Goal: Task Accomplishment & Management: Complete application form

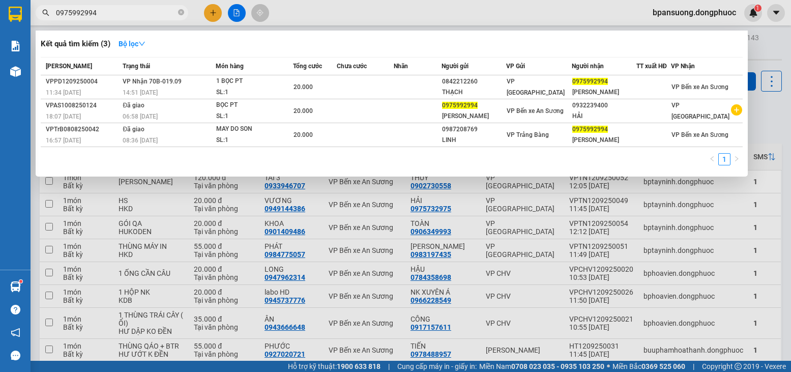
click at [110, 15] on input "0975992994" at bounding box center [116, 12] width 120 height 11
click at [112, 12] on input "0975992994" at bounding box center [116, 12] width 120 height 11
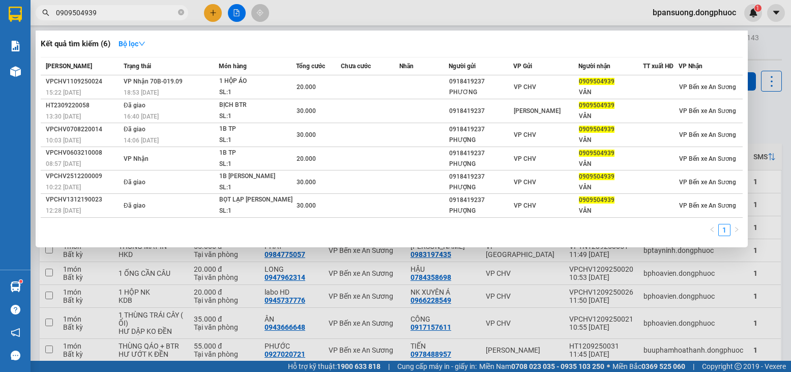
type input "0909504939"
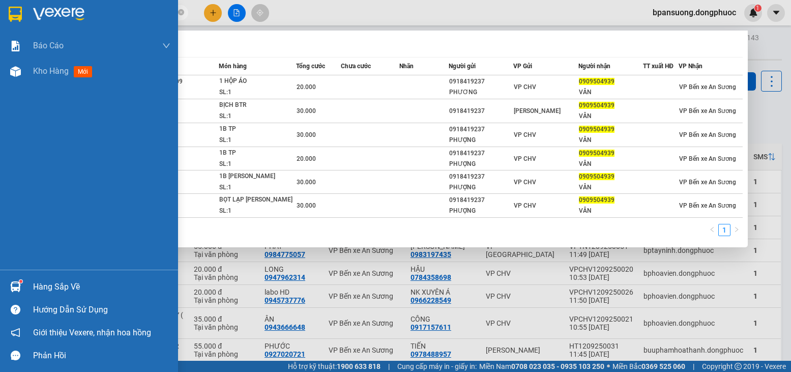
click at [7, 285] on div at bounding box center [16, 287] width 18 height 18
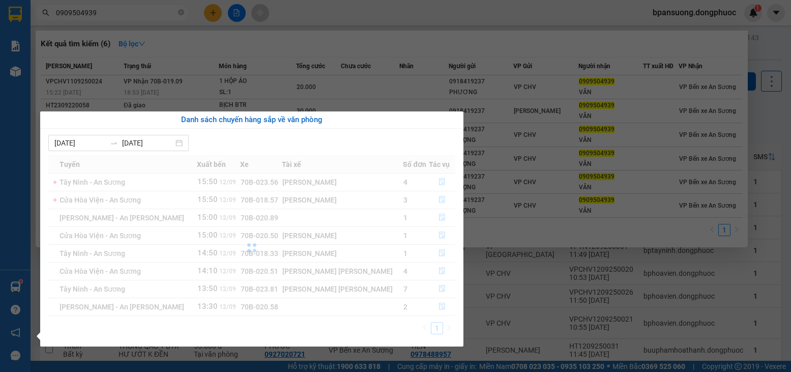
click at [25, 286] on div "Báo cáo Mẫu 1: Báo cáo dòng tiền theo nhân viên Mẫu 1: Báo cáo dòng tiền theo n…" at bounding box center [15, 186] width 31 height 372
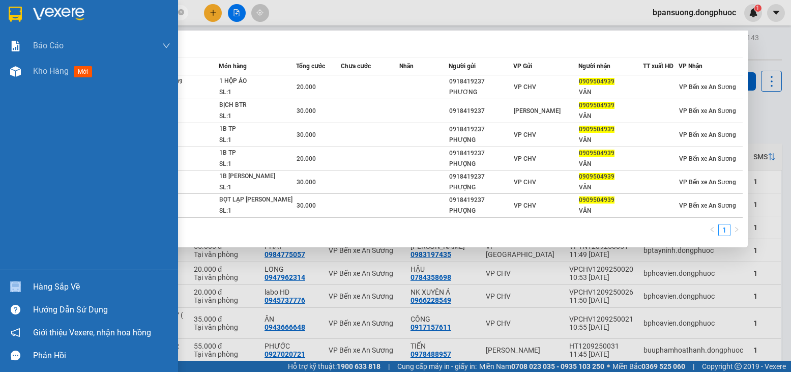
click at [25, 286] on div "Hàng sắp về" at bounding box center [89, 286] width 178 height 23
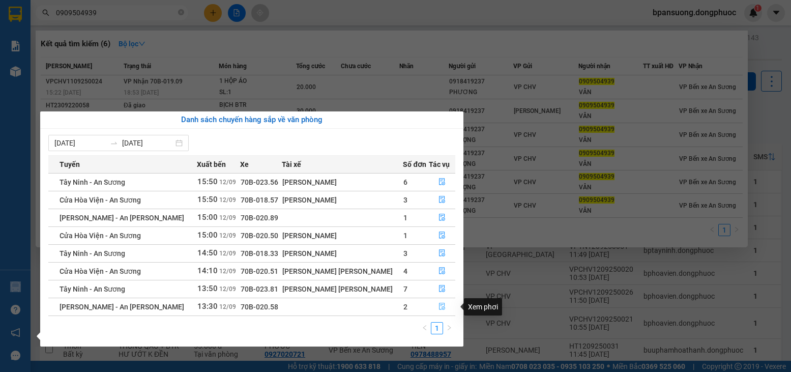
click at [430, 305] on button "button" at bounding box center [442, 307] width 25 height 16
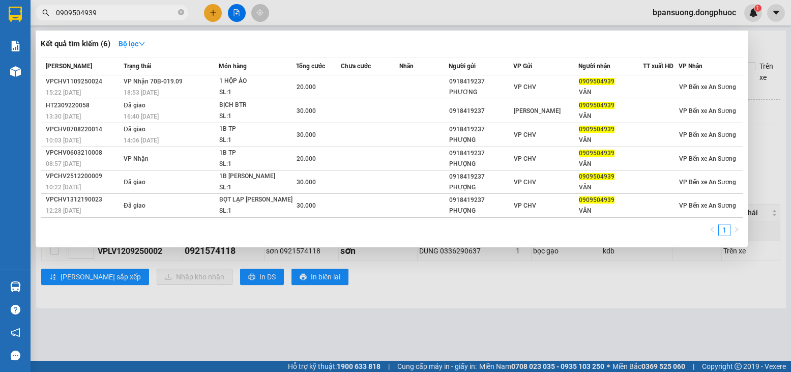
click at [684, 294] on div at bounding box center [395, 186] width 791 height 372
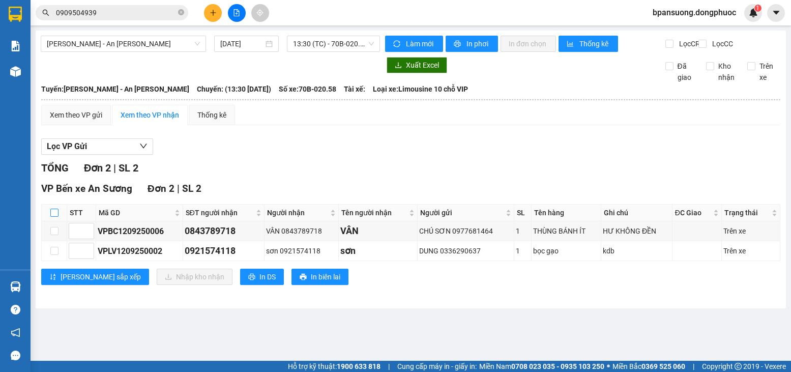
click at [55, 217] on input "checkbox" at bounding box center [54, 213] width 8 height 8
checkbox input "true"
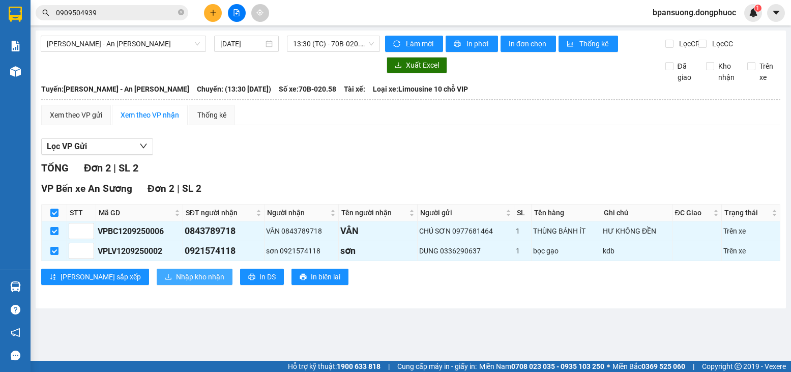
click at [176, 282] on span "Nhập kho nhận" at bounding box center [200, 276] width 48 height 11
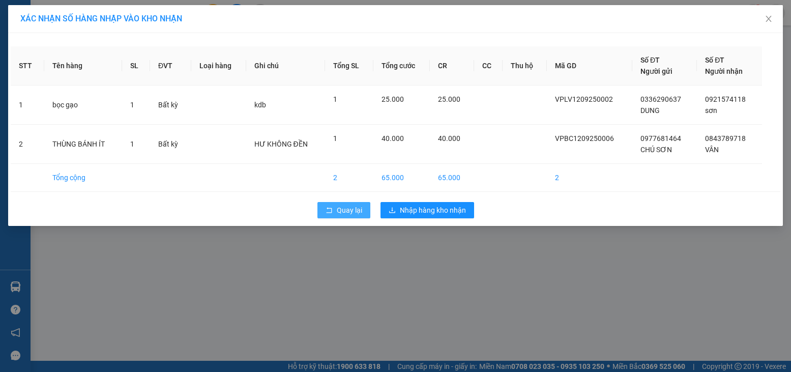
click at [347, 211] on span "Quay lại" at bounding box center [349, 210] width 25 height 11
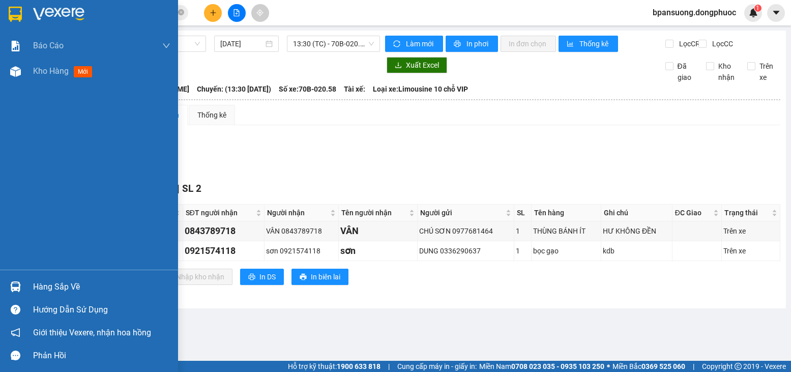
click at [25, 280] on div "Hàng sắp về" at bounding box center [89, 286] width 178 height 23
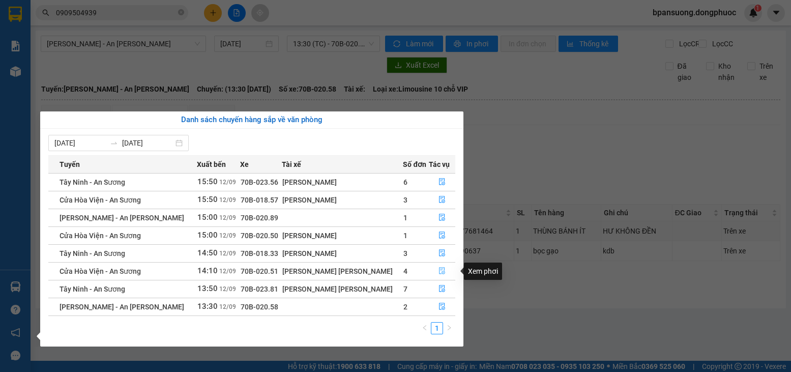
click at [439, 268] on icon "file-done" at bounding box center [442, 271] width 6 height 7
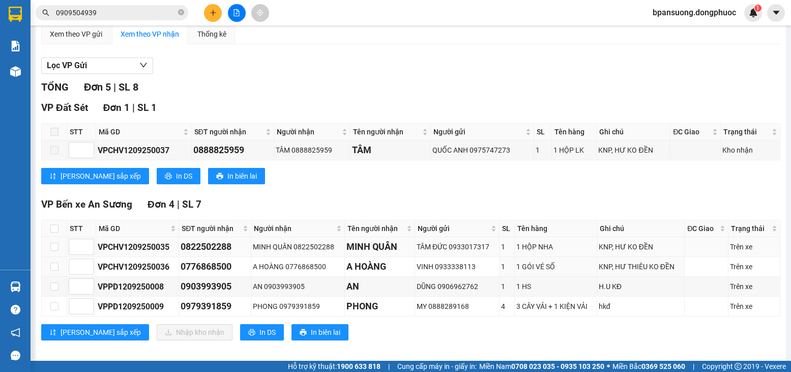
scroll to position [98, 0]
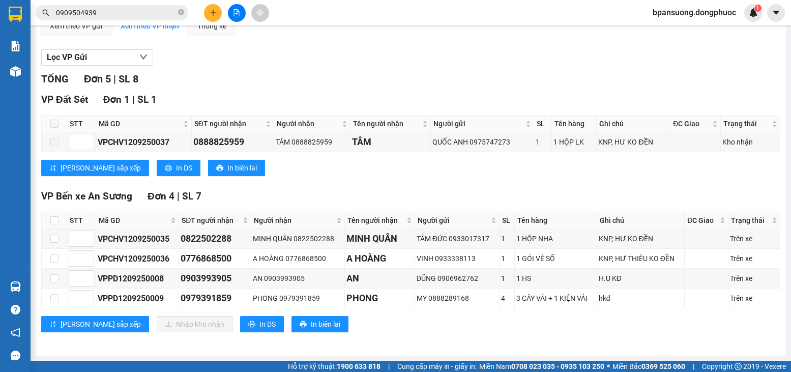
click at [61, 222] on th at bounding box center [54, 220] width 25 height 17
click at [55, 220] on input "checkbox" at bounding box center [54, 220] width 8 height 8
checkbox input "true"
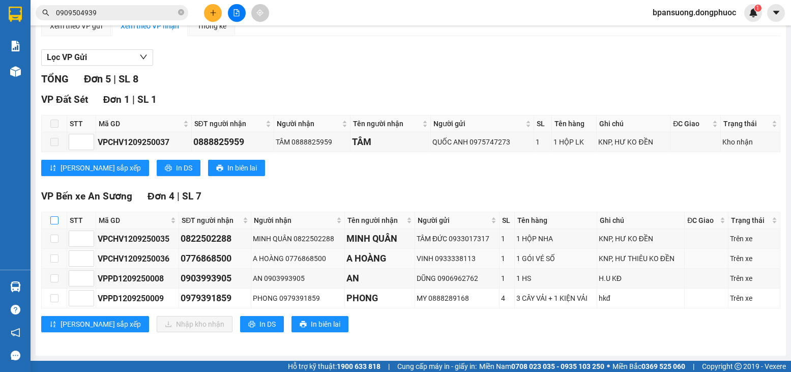
checkbox input "true"
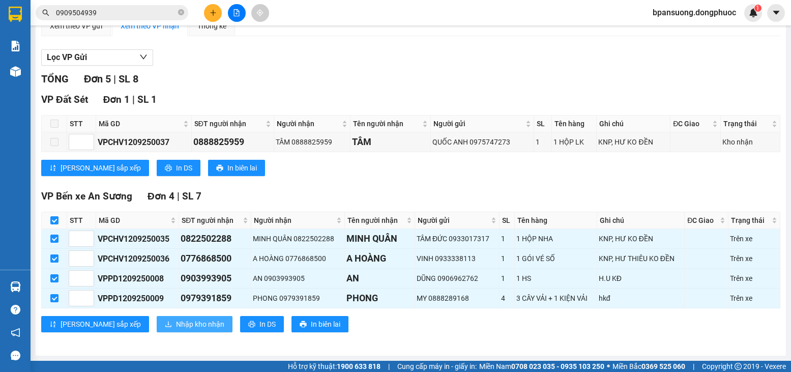
click at [176, 326] on span "Nhập kho nhận" at bounding box center [200, 324] width 48 height 11
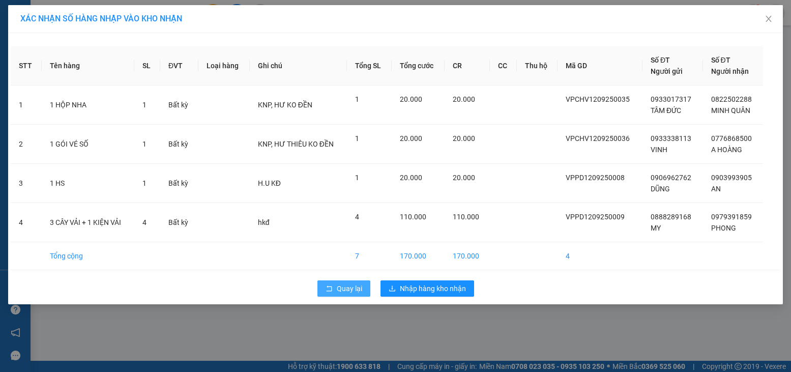
click at [342, 289] on span "Quay lại" at bounding box center [349, 288] width 25 height 11
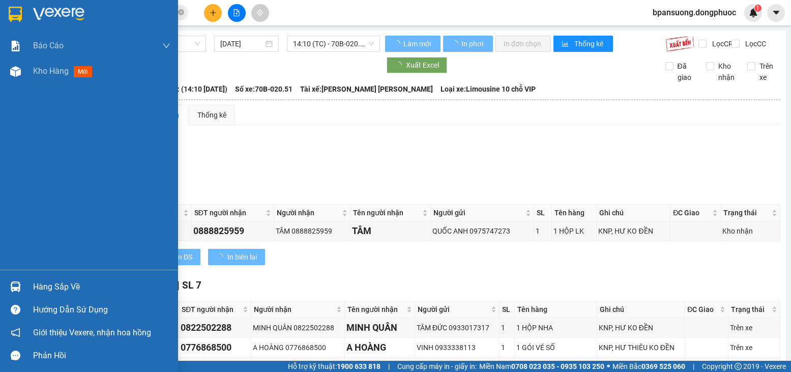
click at [13, 287] on img at bounding box center [15, 286] width 11 height 11
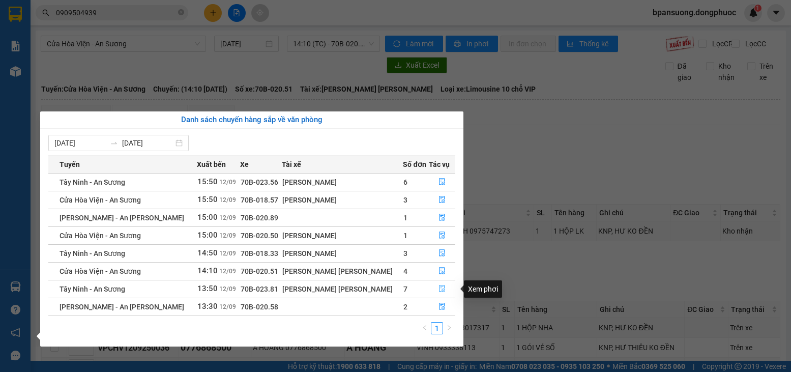
click at [437, 285] on button "button" at bounding box center [442, 289] width 25 height 16
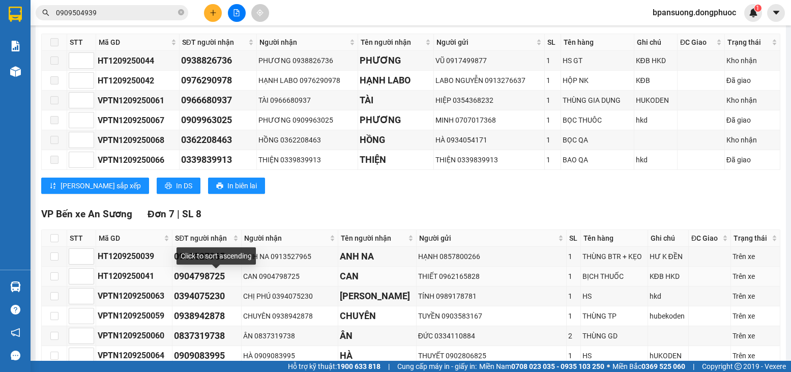
scroll to position [305, 0]
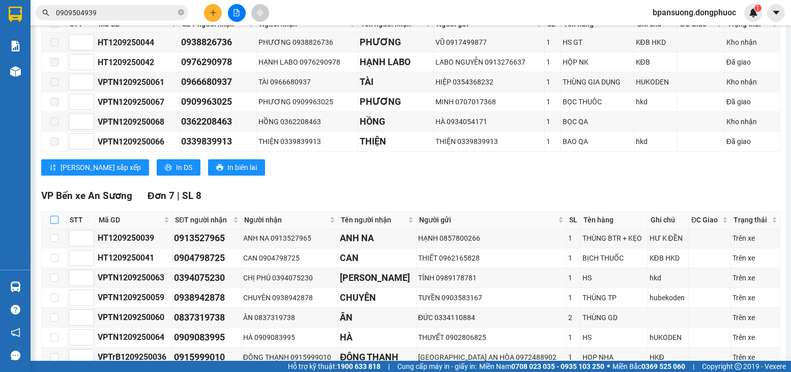
click at [55, 224] on input "checkbox" at bounding box center [54, 220] width 8 height 8
checkbox input "true"
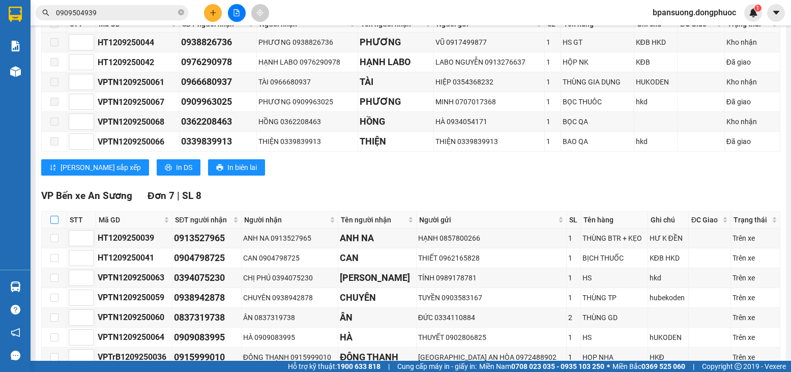
checkbox input "true"
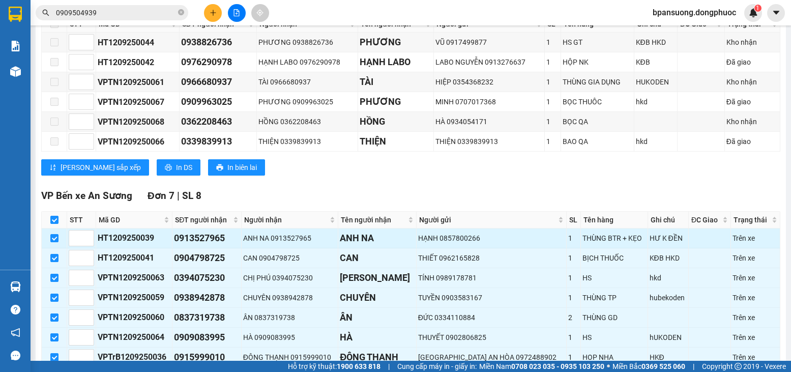
scroll to position [356, 0]
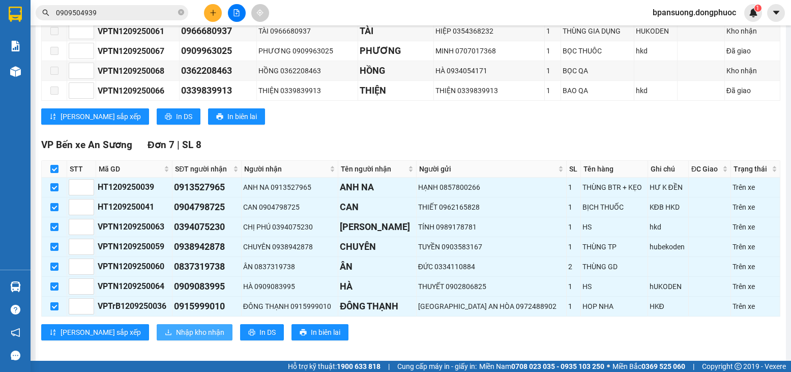
click at [176, 338] on span "Nhập kho nhận" at bounding box center [200, 332] width 48 height 11
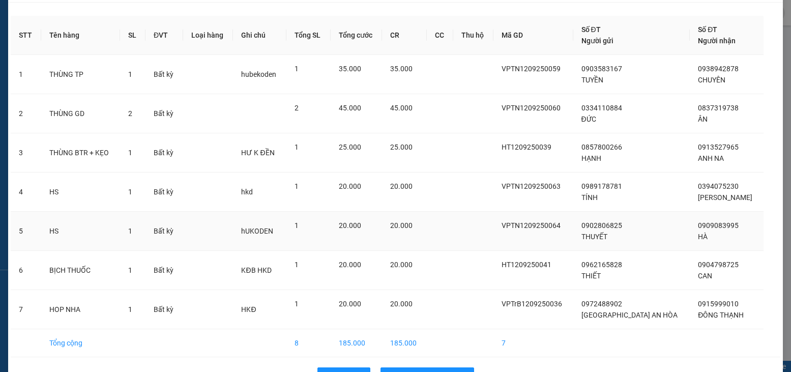
scroll to position [62, 0]
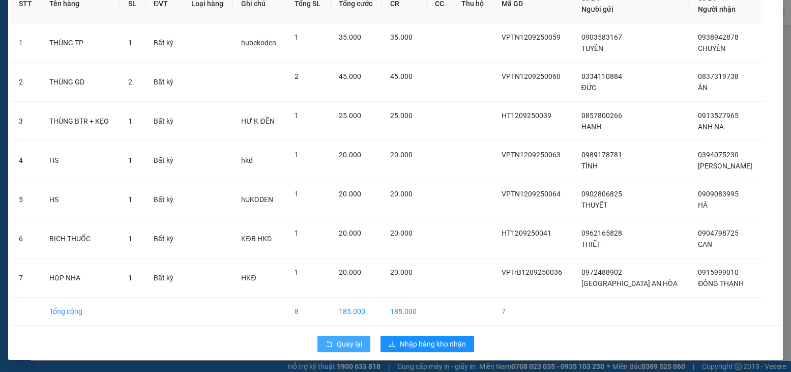
click at [354, 342] on span "Quay lại" at bounding box center [349, 343] width 25 height 11
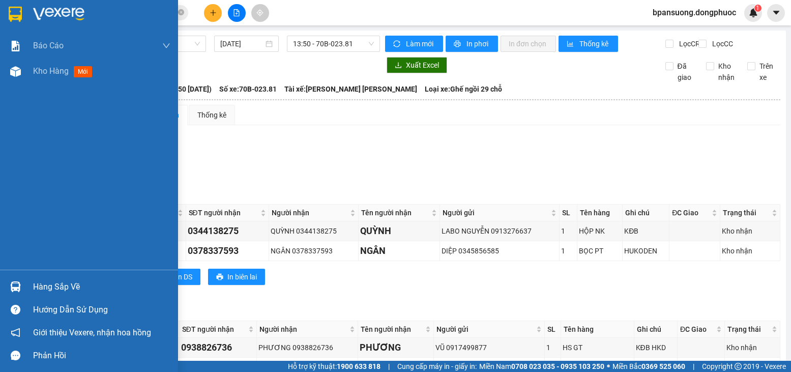
click at [13, 287] on img at bounding box center [15, 286] width 11 height 11
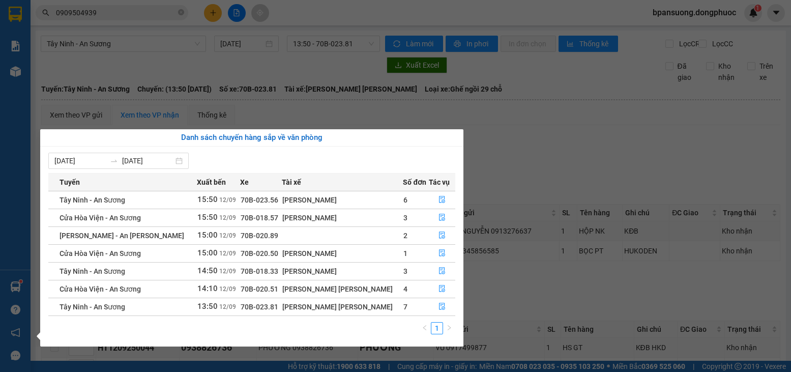
click at [638, 159] on section "Kết quả tìm kiếm ( 6 ) Bộ lọc Mã ĐH Trạng thái Món hàng Tổng cước Chưa cước Nhã…" at bounding box center [395, 186] width 791 height 372
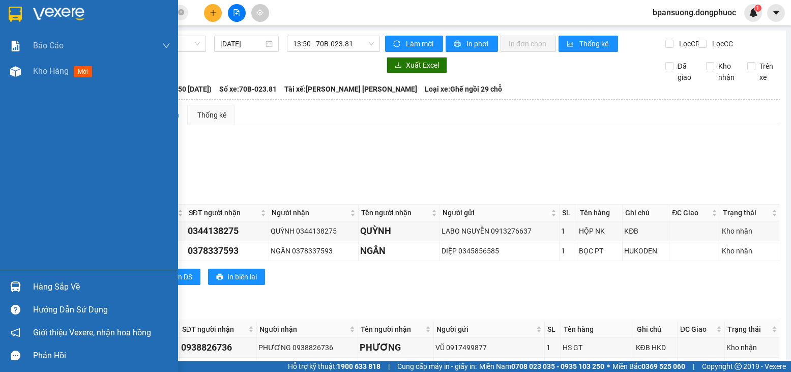
click at [14, 290] on img at bounding box center [15, 286] width 11 height 11
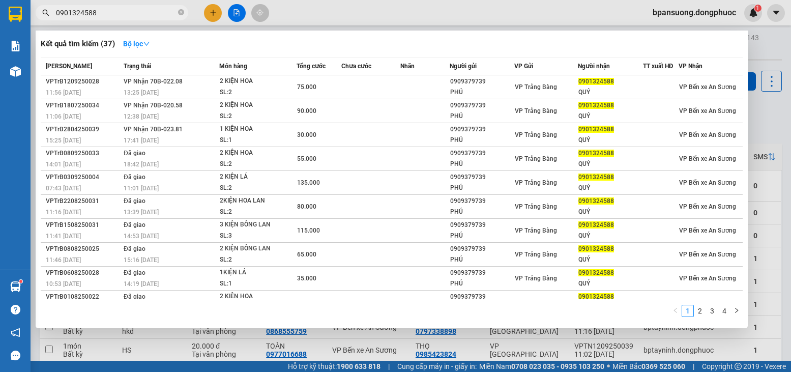
click at [530, 338] on div at bounding box center [395, 186] width 791 height 372
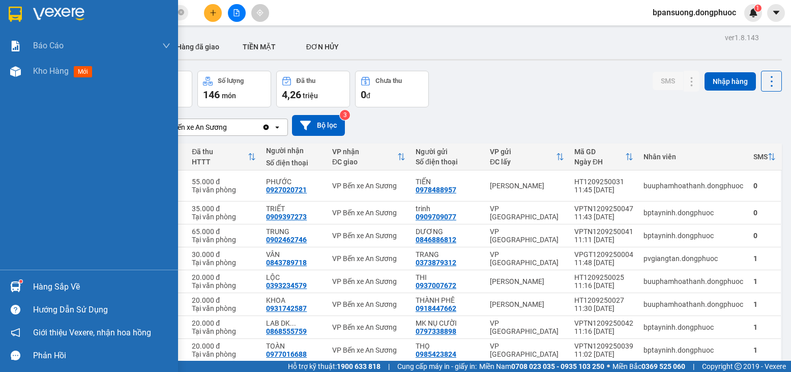
click at [28, 282] on div "Hàng sắp về" at bounding box center [89, 286] width 178 height 23
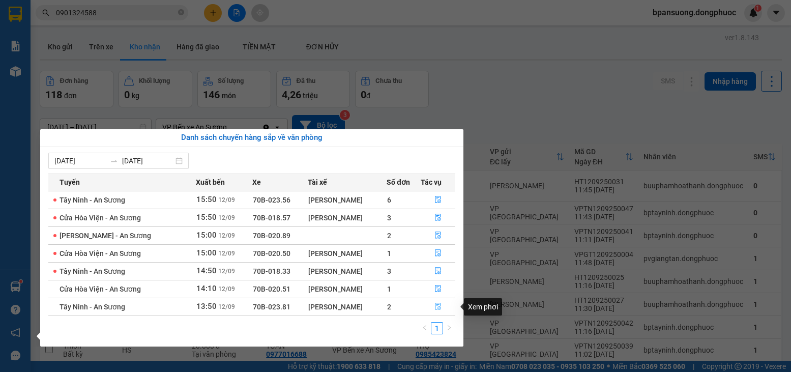
click at [438, 305] on icon "file-done" at bounding box center [438, 306] width 7 height 7
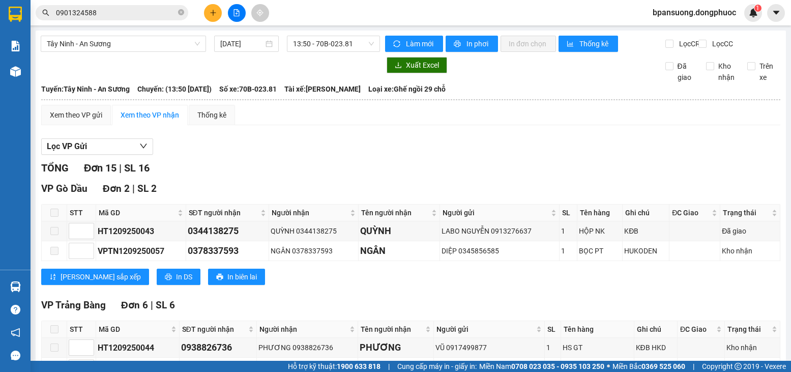
click at [51, 217] on span at bounding box center [54, 213] width 8 height 8
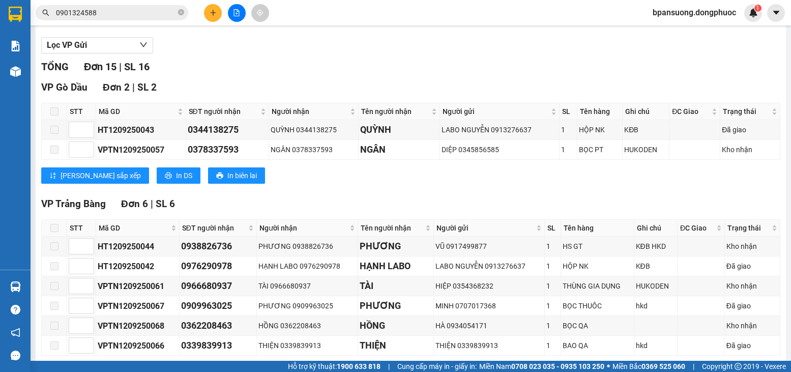
scroll to position [102, 0]
click at [56, 232] on span at bounding box center [54, 227] width 8 height 8
click at [58, 232] on span at bounding box center [54, 227] width 8 height 8
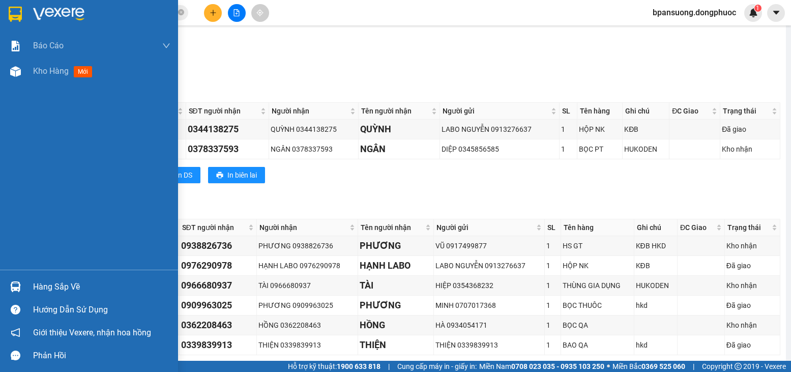
click at [38, 280] on div "Hàng sắp về" at bounding box center [101, 286] width 137 height 15
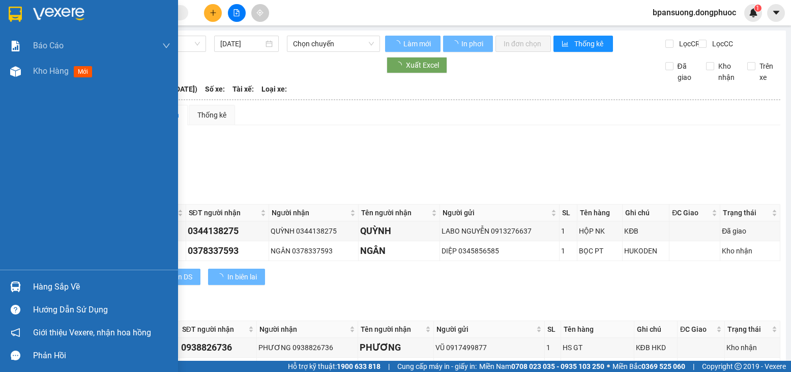
click at [44, 289] on div "Hàng sắp về" at bounding box center [101, 286] width 137 height 15
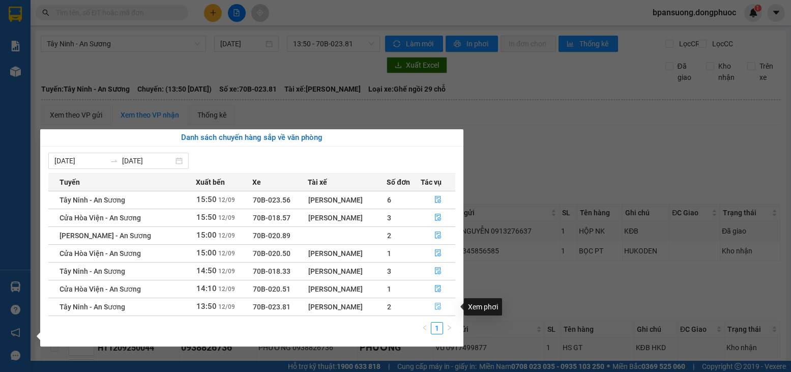
click at [439, 305] on icon "file-done" at bounding box center [438, 306] width 7 height 7
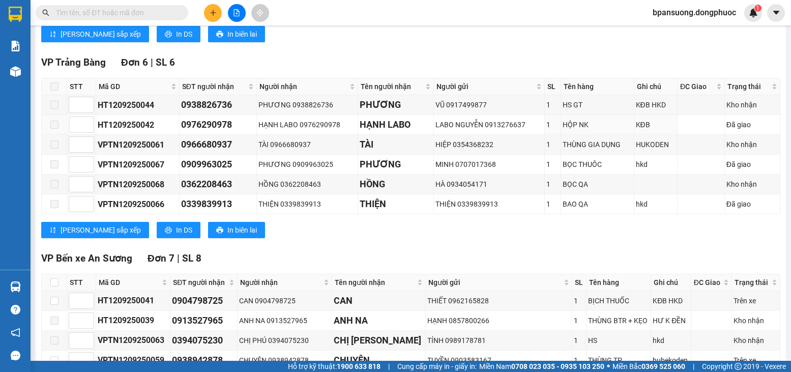
scroll to position [305, 0]
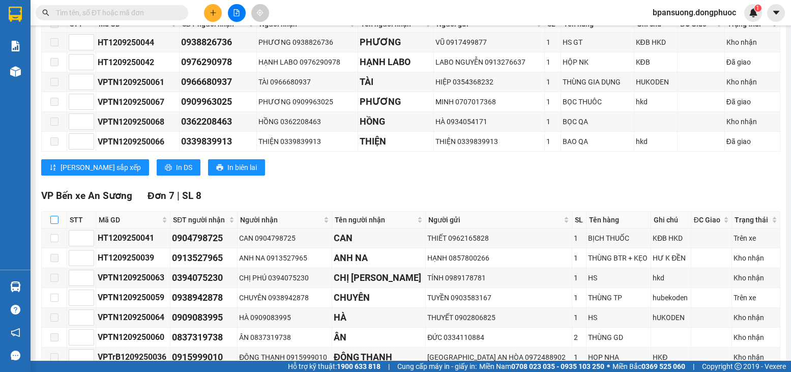
click at [56, 224] on input "checkbox" at bounding box center [54, 220] width 8 height 8
checkbox input "true"
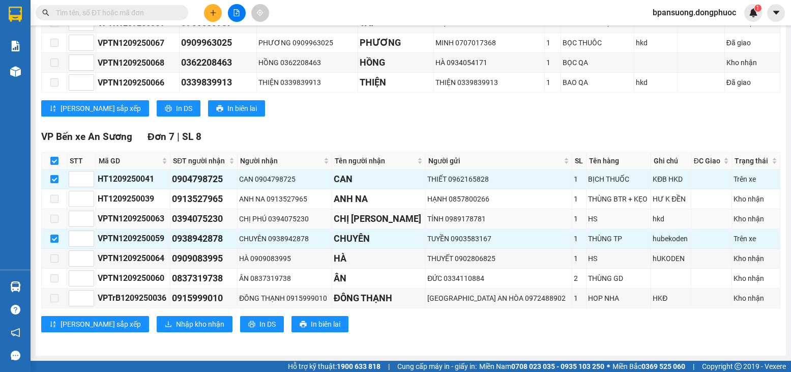
scroll to position [373, 0]
click at [176, 324] on span "Nhập kho nhận" at bounding box center [200, 324] width 48 height 11
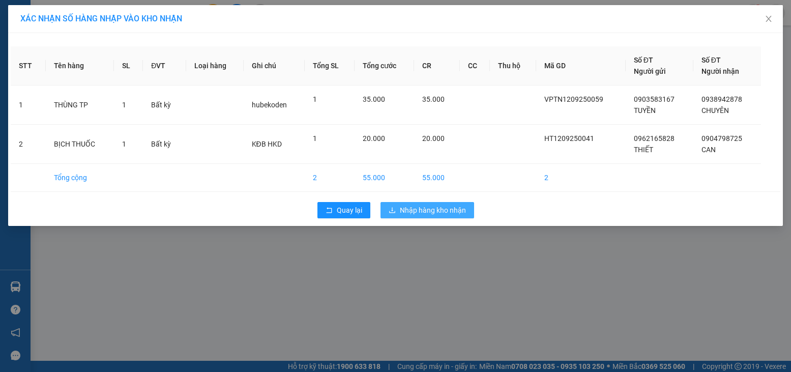
click at [438, 206] on span "Nhập hàng kho nhận" at bounding box center [433, 210] width 66 height 11
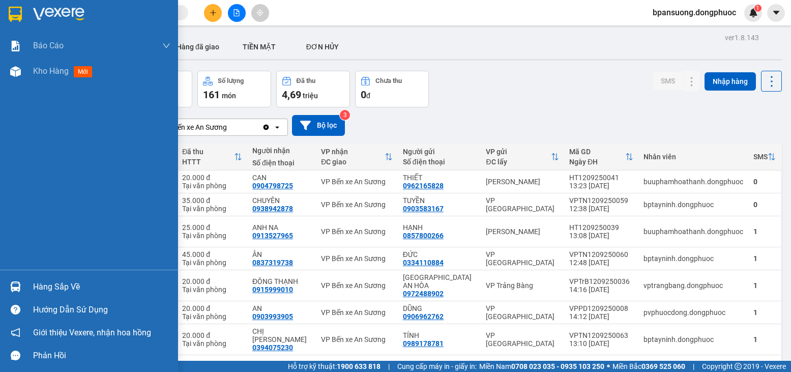
click at [83, 288] on div "Hàng sắp về" at bounding box center [101, 286] width 137 height 15
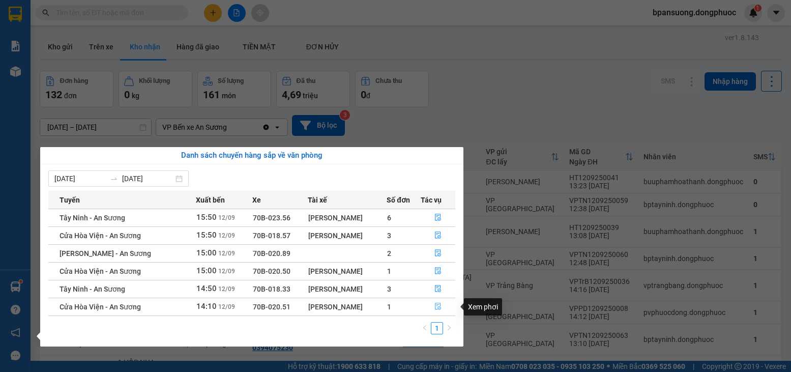
click at [435, 308] on icon "file-done" at bounding box center [438, 306] width 7 height 7
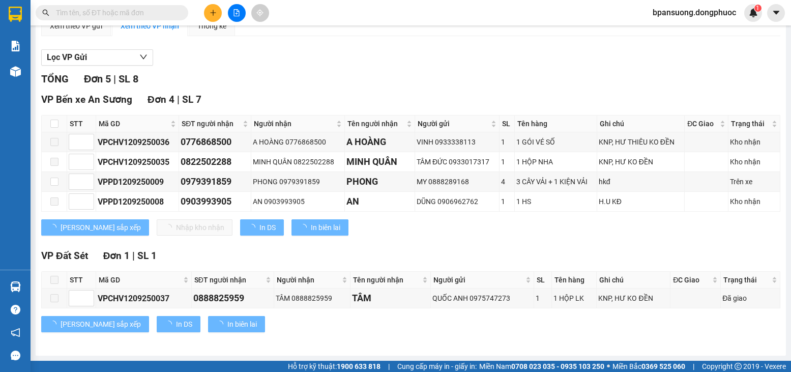
scroll to position [98, 0]
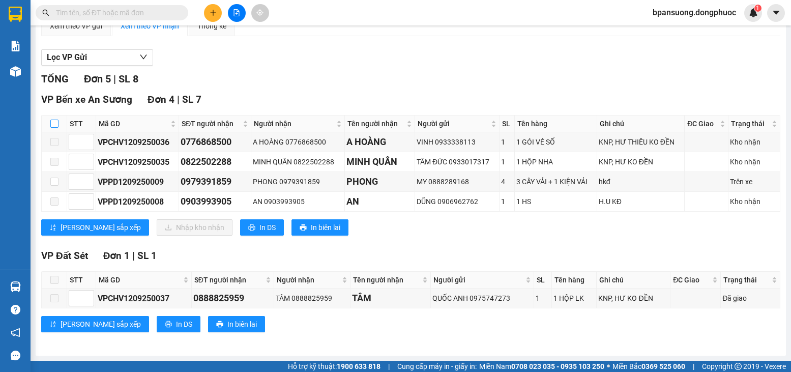
click at [53, 123] on input "checkbox" at bounding box center [54, 124] width 8 height 8
checkbox input "true"
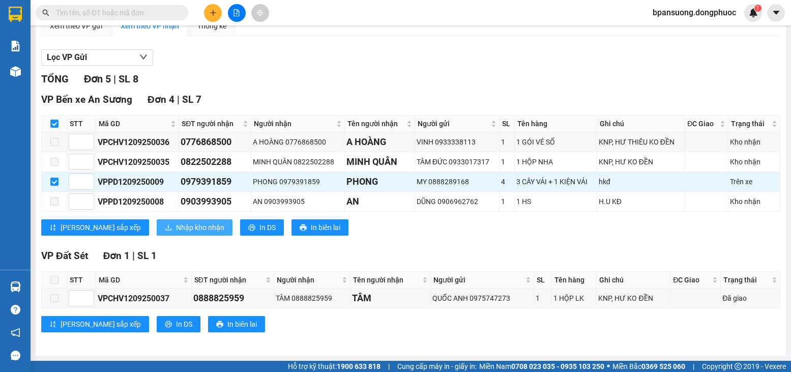
click at [176, 225] on span "Nhập kho nhận" at bounding box center [200, 227] width 48 height 11
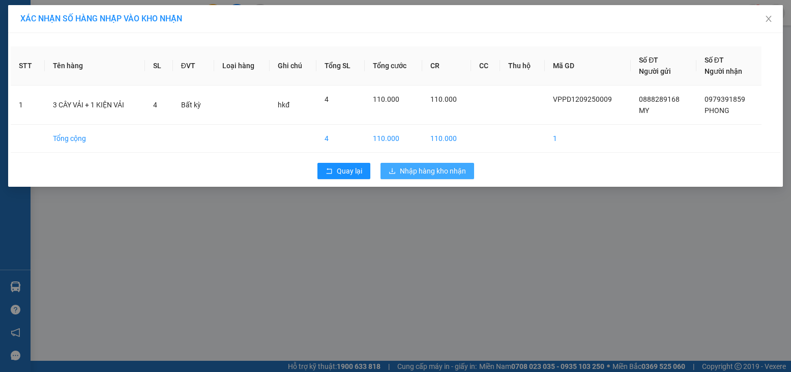
click at [416, 172] on span "Nhập hàng kho nhận" at bounding box center [433, 170] width 66 height 11
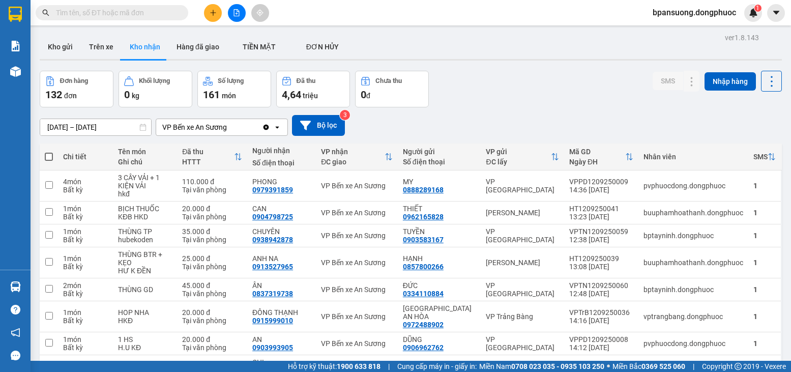
click at [102, 12] on input "text" at bounding box center [116, 12] width 120 height 11
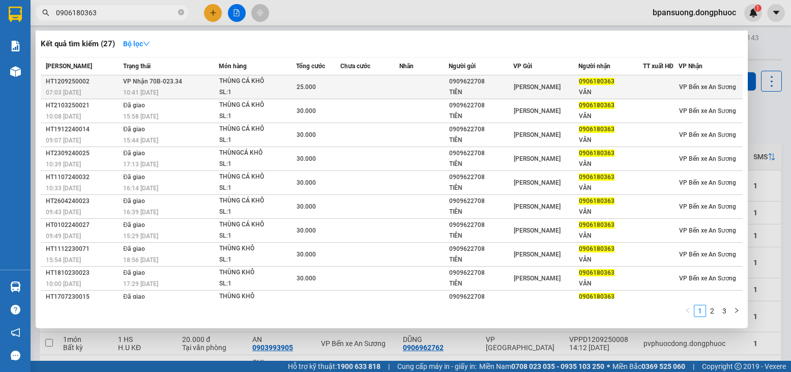
type input "0906180363"
click at [208, 87] on div "10:41 - 12/09" at bounding box center [170, 92] width 95 height 11
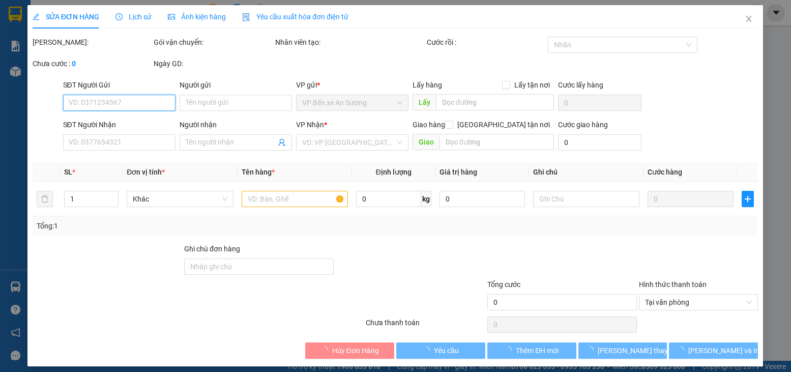
type input "0909622708"
type input "TIÊN"
type input "0906180363"
type input "VÂN"
type input "25.000"
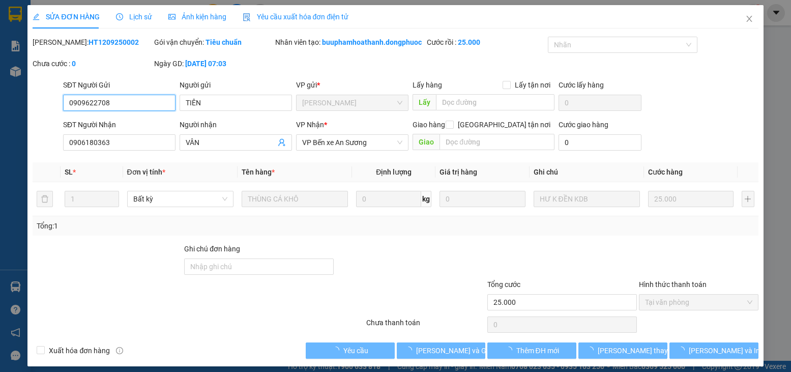
scroll to position [3, 0]
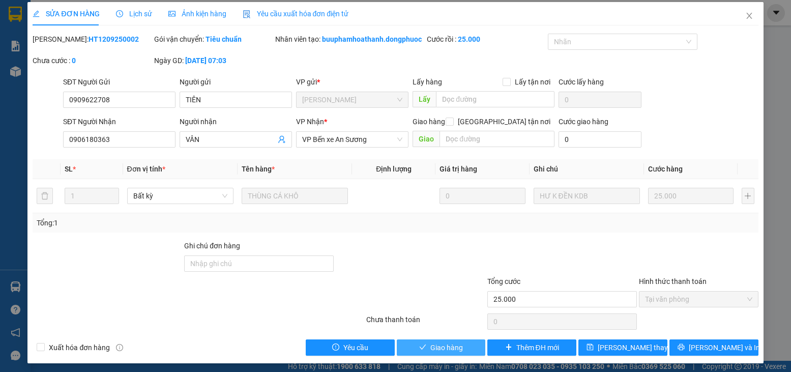
click at [449, 353] on span "Giao hàng" at bounding box center [447, 347] width 33 height 11
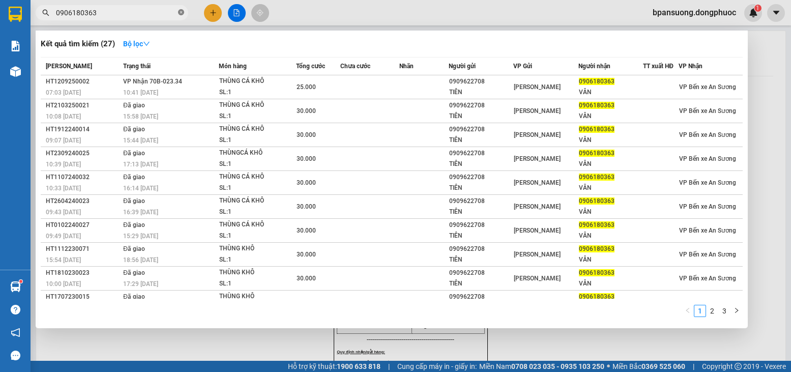
click at [179, 14] on icon "close-circle" at bounding box center [181, 12] width 6 height 6
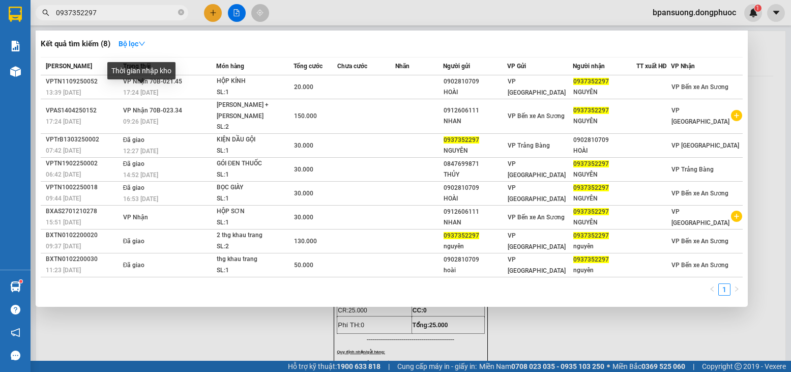
type input "0937352297"
click at [167, 87] on div "Thời gian nhập kho" at bounding box center [141, 74] width 68 height 24
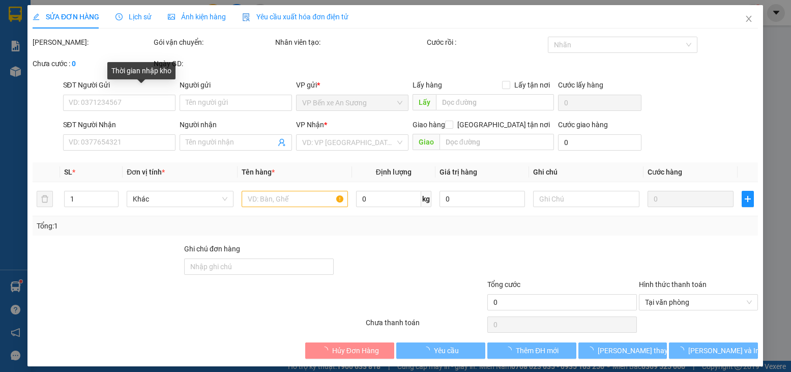
type input "0902810709"
type input "HOÀI"
type input "0937352297"
type input "NGUYÊN"
type input "20.000"
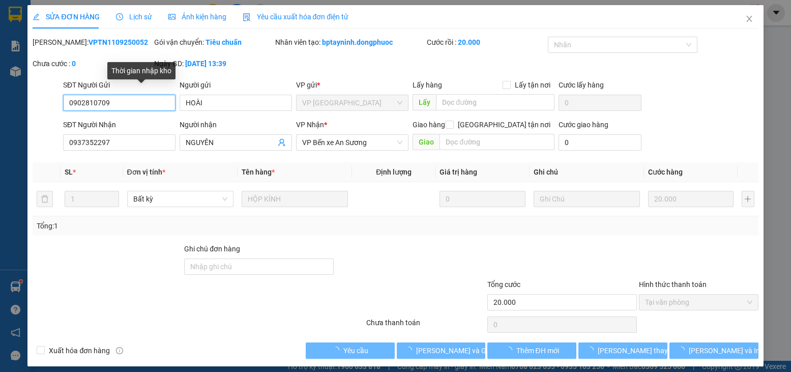
scroll to position [2, 0]
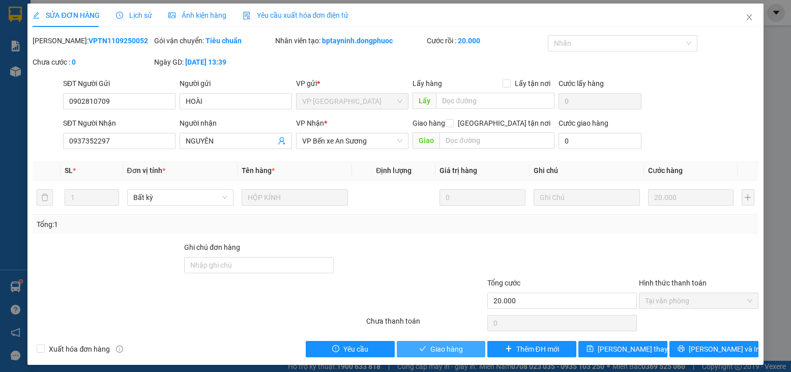
click at [443, 351] on span "Giao hàng" at bounding box center [447, 349] width 33 height 11
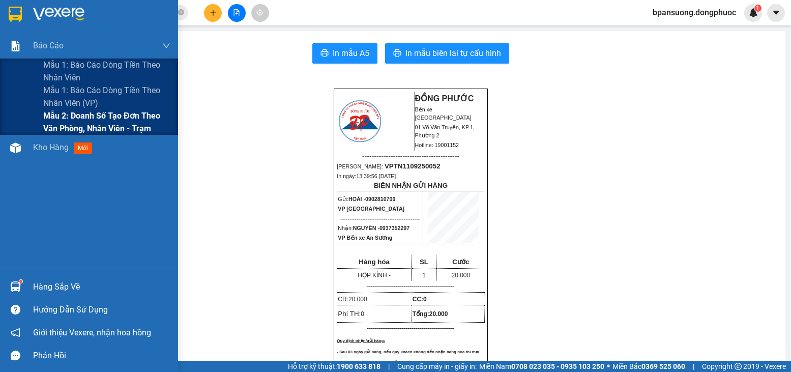
click at [46, 115] on span "Mẫu 2: Doanh số tạo đơn theo Văn phòng, nhân viên - Trạm" at bounding box center [106, 121] width 127 height 25
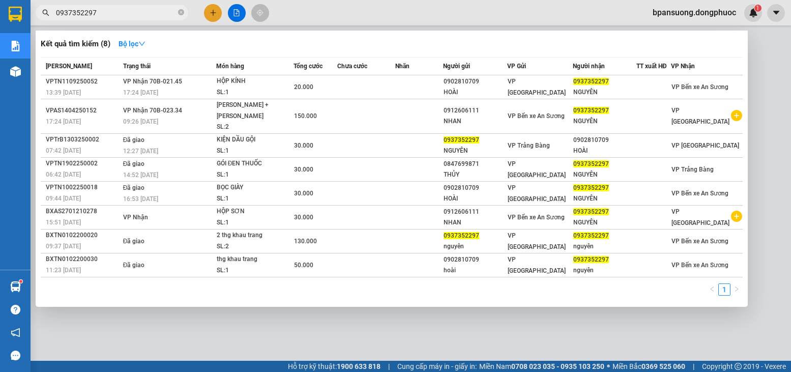
click at [145, 11] on input "0937352297" at bounding box center [116, 12] width 120 height 11
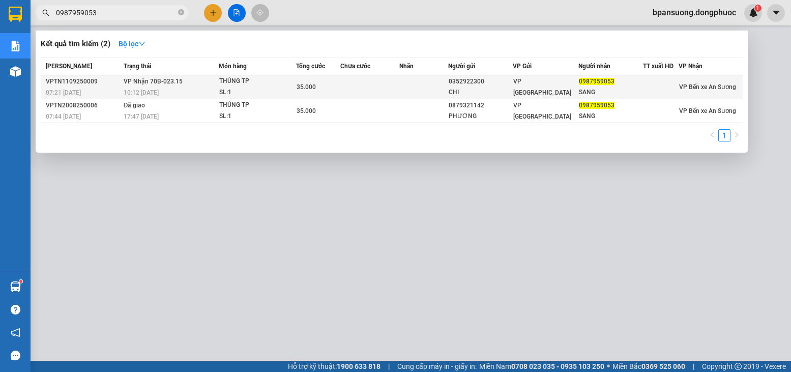
type input "0987959053"
click at [205, 77] on td "VP Nhận 70B-023.15 10:12 - 11/09" at bounding box center [170, 87] width 98 height 24
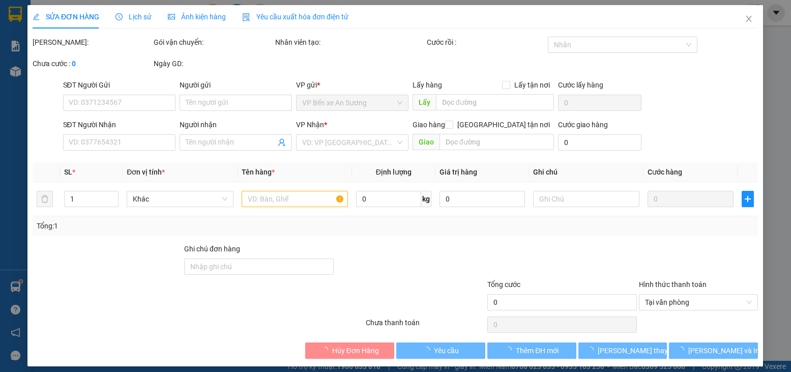
type input "0352922300"
type input "CHI"
type input "0987959053"
type input "SANG"
type input "35.000"
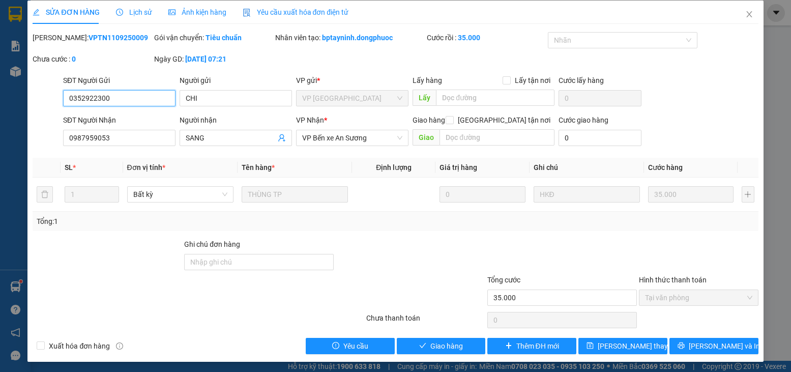
scroll to position [7, 0]
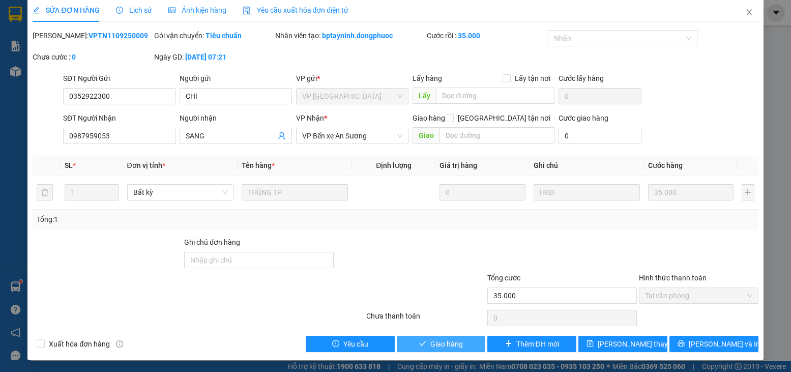
click at [444, 342] on span "Giao hàng" at bounding box center [447, 343] width 33 height 11
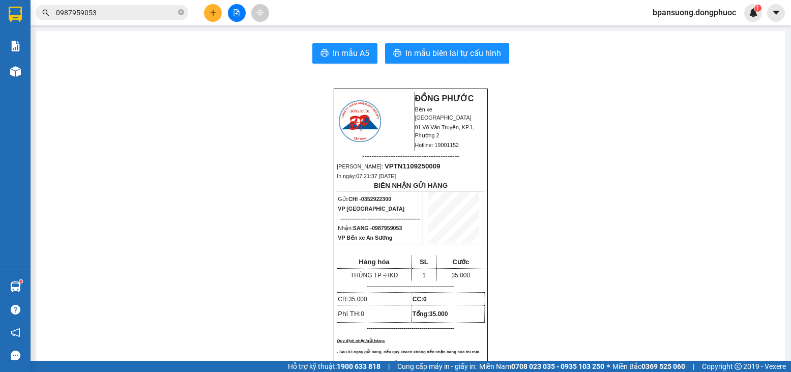
click at [113, 11] on input "0987959053" at bounding box center [116, 12] width 120 height 11
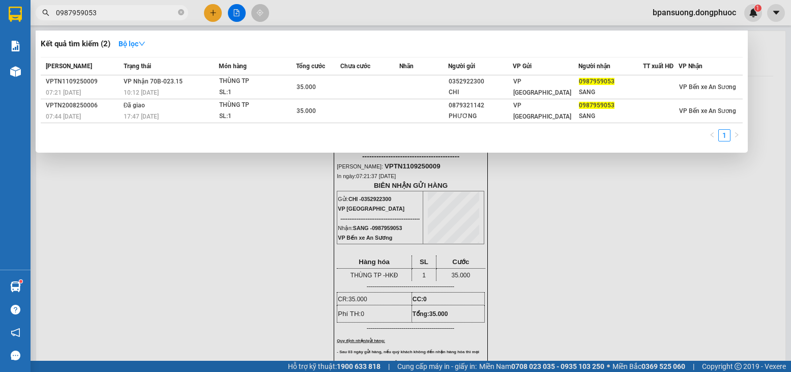
click at [113, 11] on input "0987959053" at bounding box center [116, 12] width 120 height 11
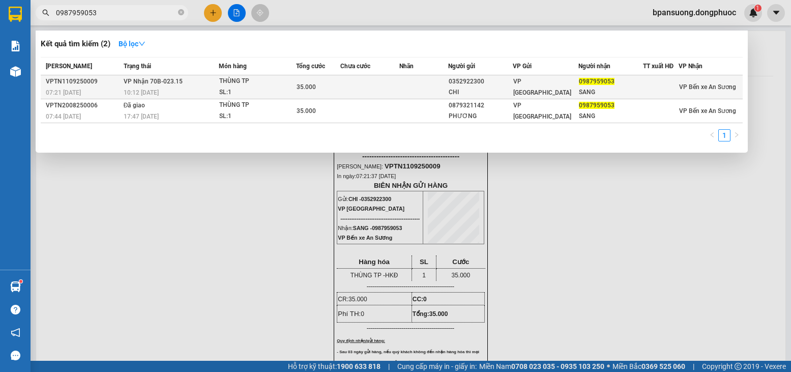
click at [269, 91] on div "SL: 1" at bounding box center [257, 92] width 76 height 11
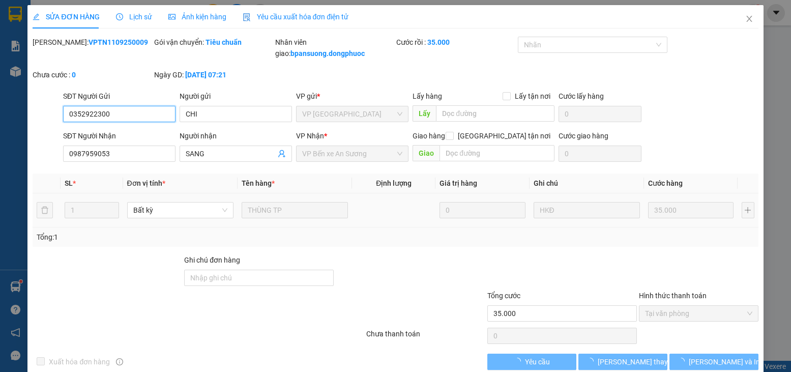
type input "0352922300"
type input "CHI"
type input "0987959053"
type input "SANG"
type input "35.000"
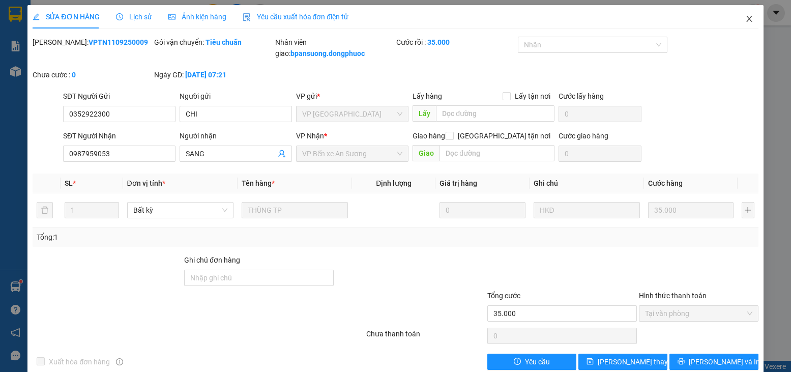
click at [746, 18] on icon "close" at bounding box center [750, 19] width 8 height 8
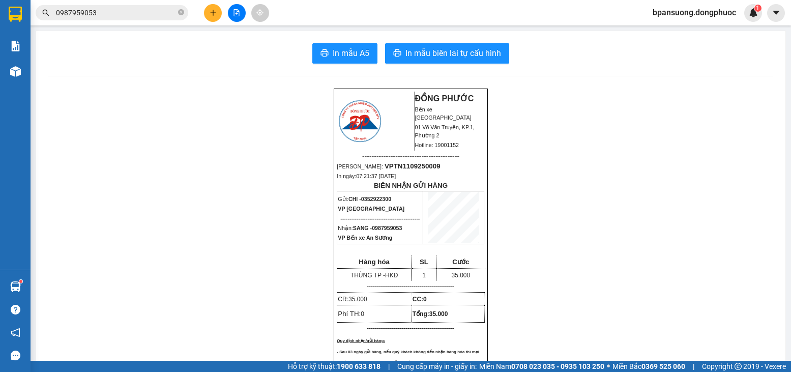
click at [161, 14] on input "0987959053" at bounding box center [116, 12] width 120 height 11
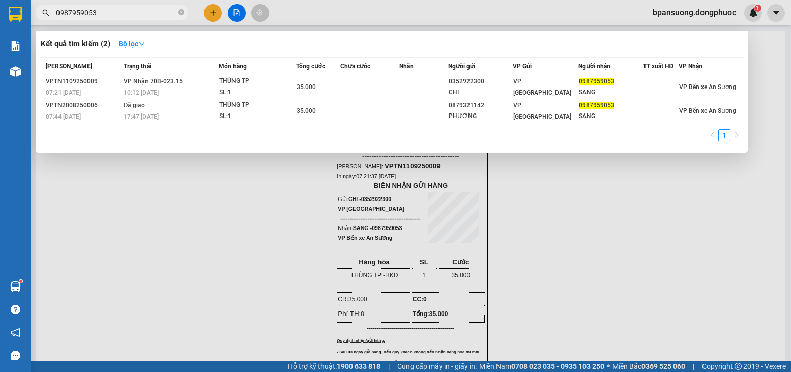
click at [161, 14] on input "0987959053" at bounding box center [116, 12] width 120 height 11
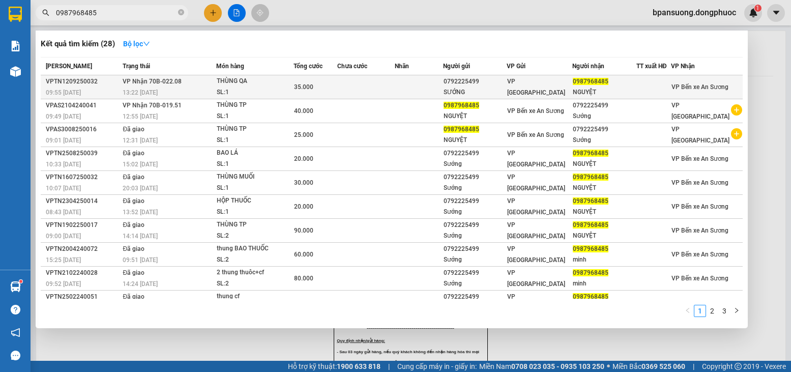
type input "0987968485"
click at [253, 89] on div "SL: 1" at bounding box center [255, 92] width 76 height 11
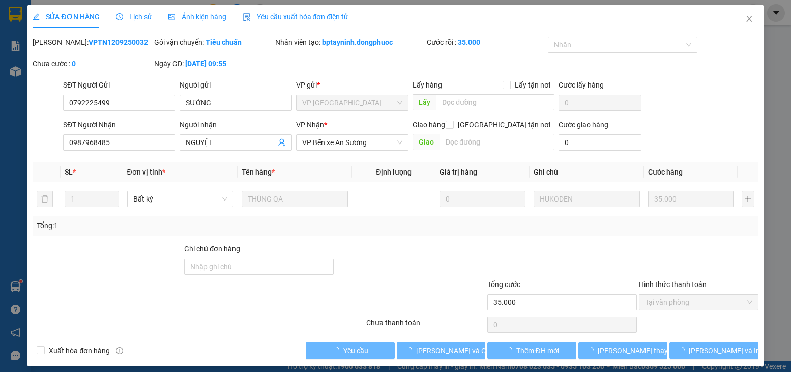
type input "0792225499"
type input "SƯỚNG"
type input "0987968485"
type input "NGUYỆT"
type input "35.000"
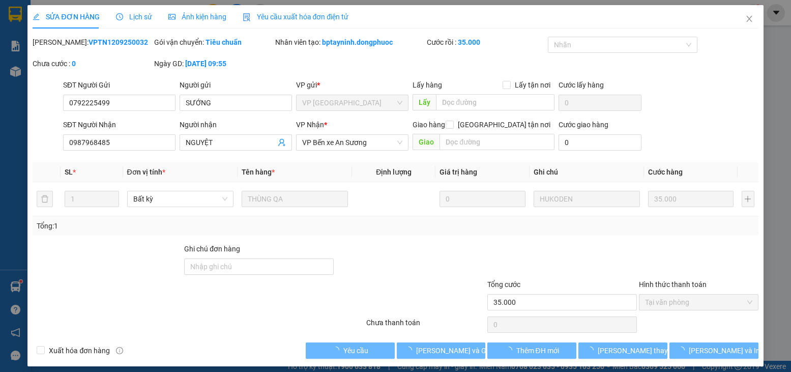
scroll to position [2, 0]
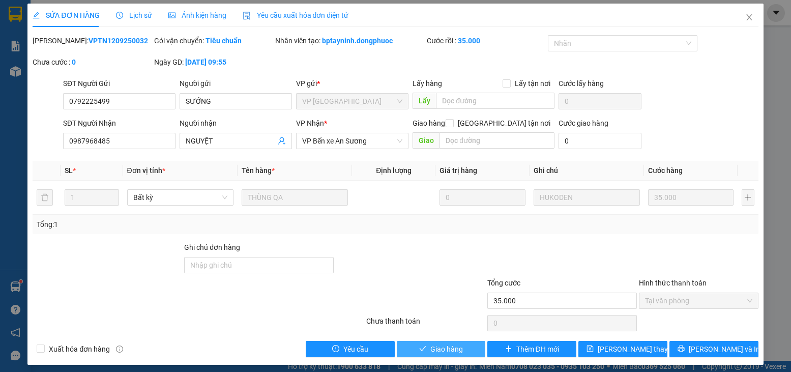
click at [452, 349] on span "Giao hàng" at bounding box center [447, 349] width 33 height 11
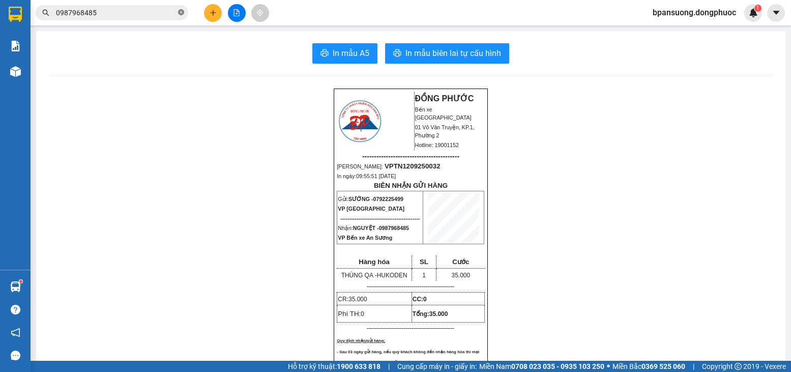
click at [178, 12] on icon "close-circle" at bounding box center [181, 12] width 6 height 6
click at [135, 12] on input "text" at bounding box center [116, 12] width 120 height 11
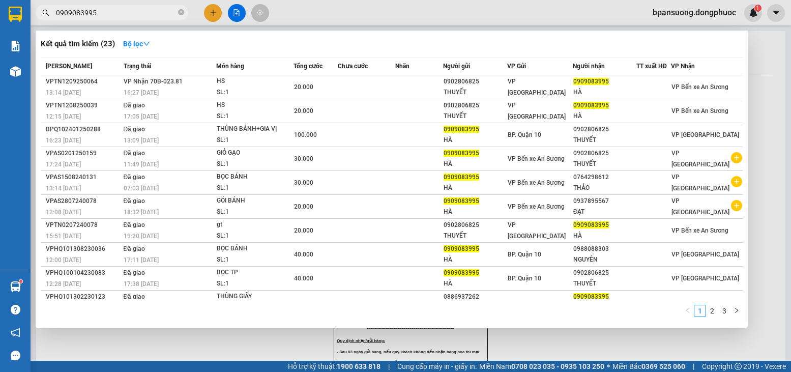
type input "0909083995"
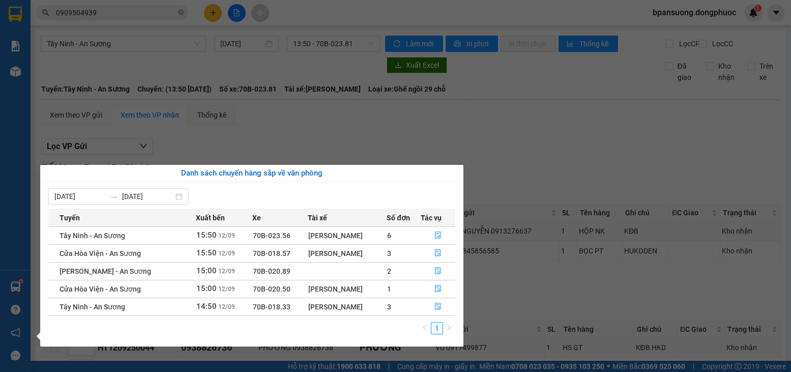
click at [295, 142] on section "Kết quả tìm kiếm ( 6 ) Bộ lọc Mã ĐH Trạng thái Món hàng Tổng cước Chưa cước Nhã…" at bounding box center [395, 186] width 791 height 372
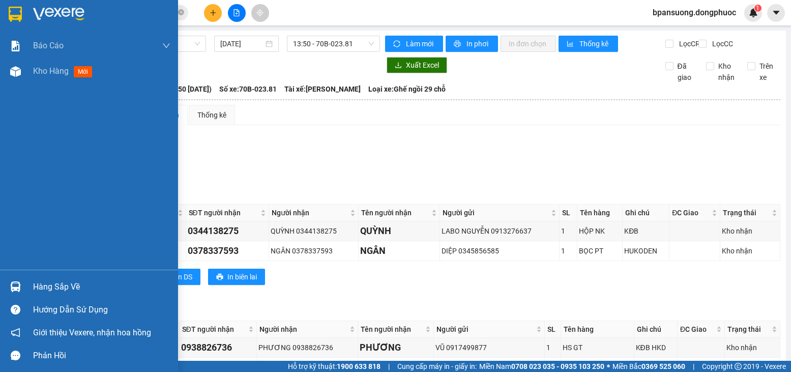
click at [35, 286] on div "Hàng sắp về" at bounding box center [101, 286] width 137 height 15
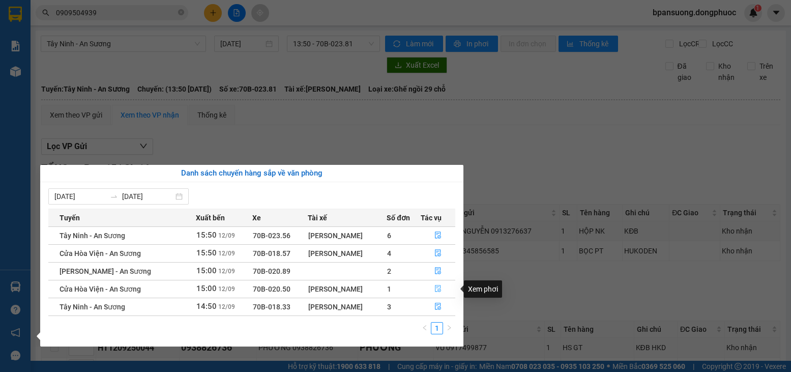
click at [440, 290] on icon "file-done" at bounding box center [438, 289] width 6 height 7
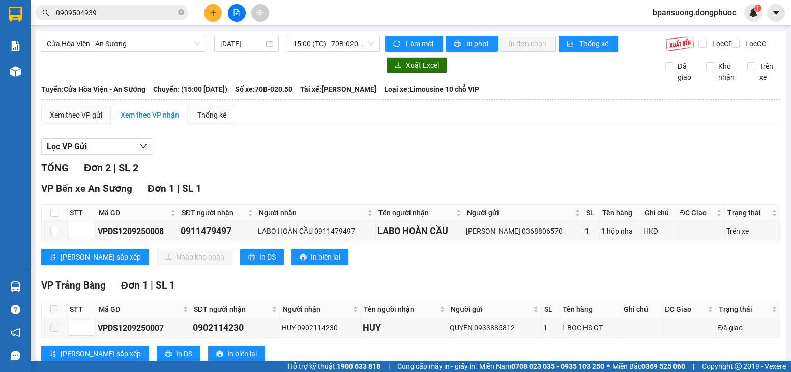
scroll to position [38, 0]
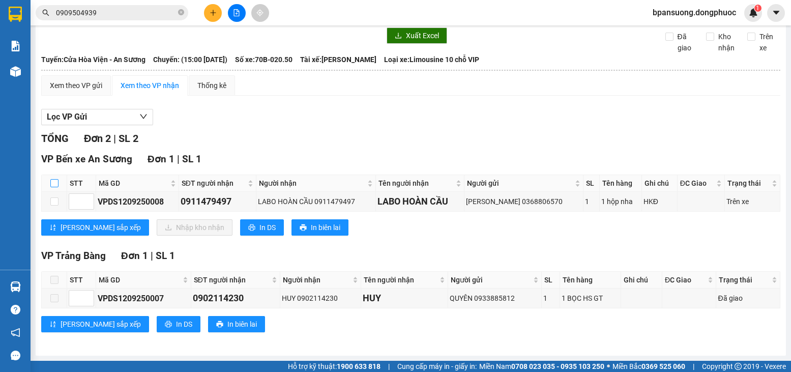
click at [53, 183] on input "checkbox" at bounding box center [54, 183] width 8 height 8
checkbox input "true"
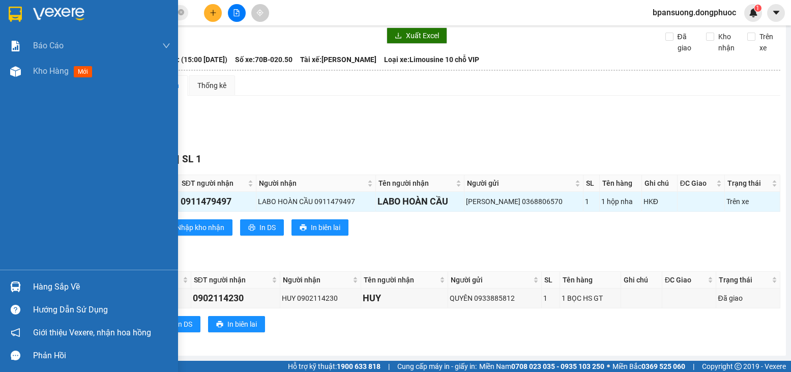
click at [26, 285] on div "Hàng sắp về" at bounding box center [89, 286] width 178 height 23
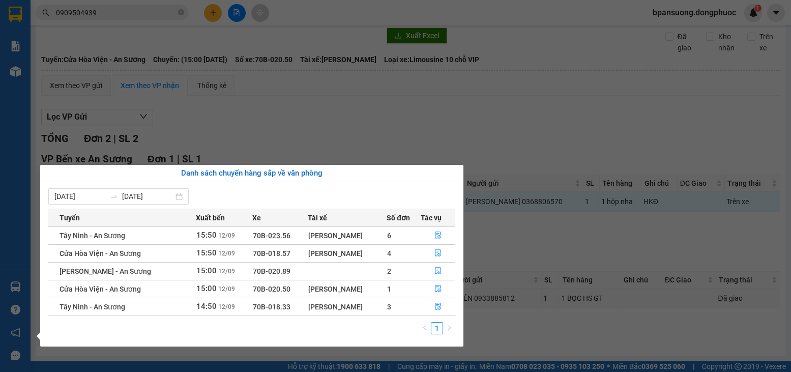
click at [534, 144] on section "Kết quả tìm kiếm ( 6 ) Bộ lọc Mã ĐH Trạng thái Món hàng Tổng cước Chưa cước Nhã…" at bounding box center [395, 186] width 791 height 372
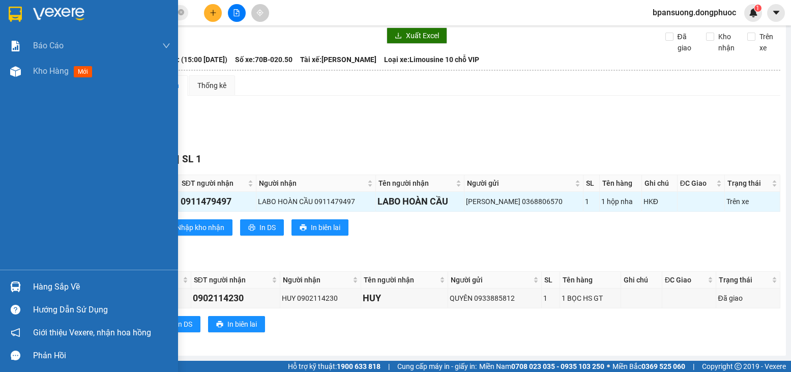
click at [62, 282] on div "Hàng sắp về" at bounding box center [101, 286] width 137 height 15
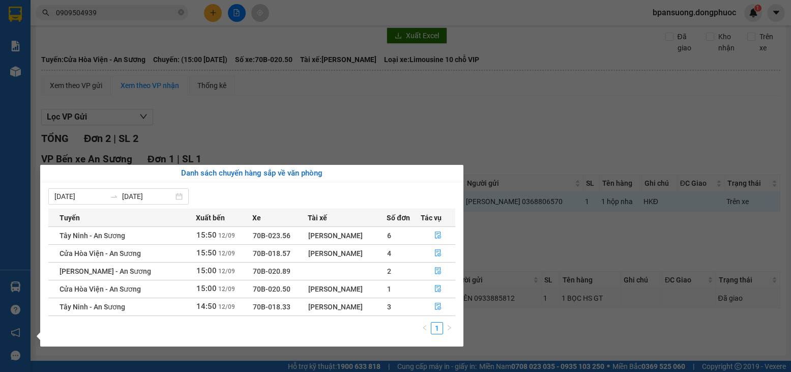
click at [473, 128] on section "Kết quả tìm kiếm ( 6 ) Bộ lọc Mã ĐH Trạng thái Món hàng Tổng cước Chưa cước Nhã…" at bounding box center [395, 186] width 791 height 372
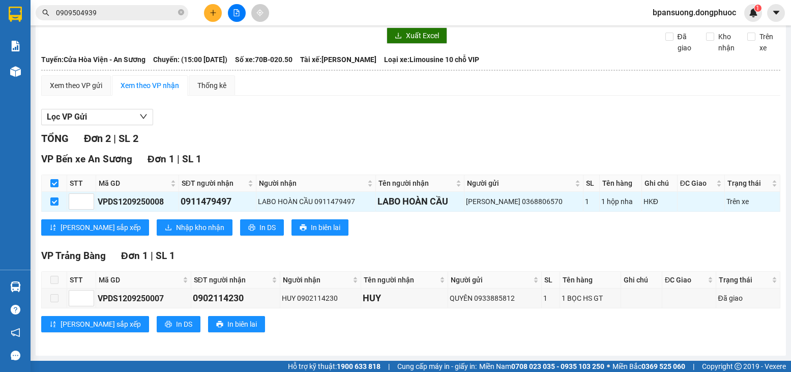
click at [149, 15] on input "0909504939" at bounding box center [116, 12] width 120 height 11
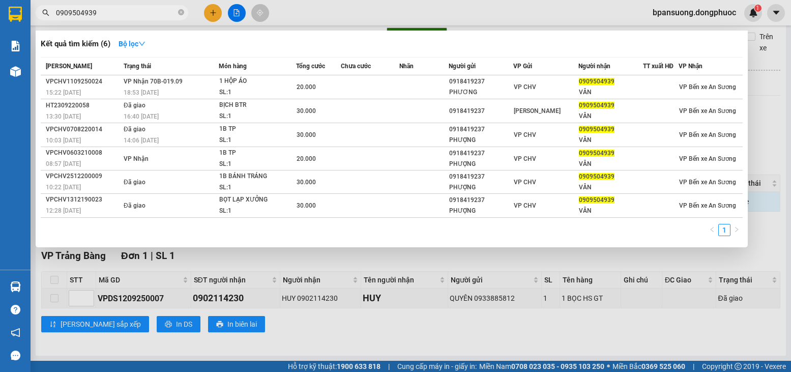
click at [149, 15] on input "0909504939" at bounding box center [116, 12] width 120 height 11
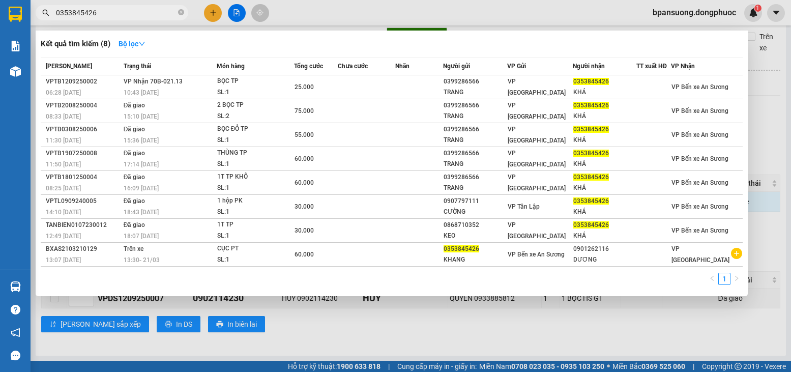
type input "0353845426"
drag, startPoint x: 412, startPoint y: 353, endPoint x: 402, endPoint y: 343, distance: 14.4
click at [410, 351] on div at bounding box center [395, 186] width 791 height 372
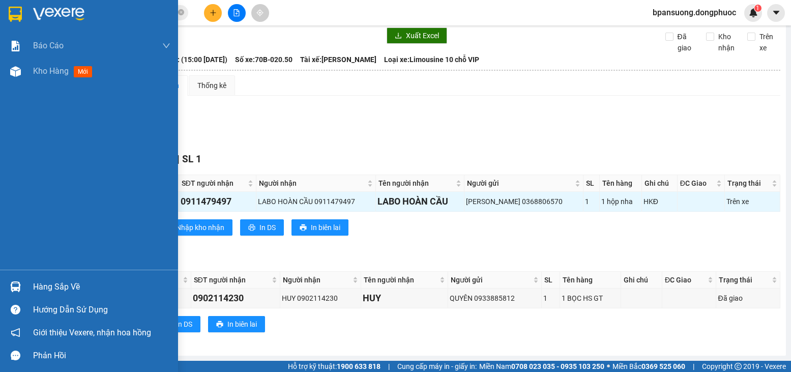
click at [42, 287] on div "Hàng sắp về" at bounding box center [101, 286] width 137 height 15
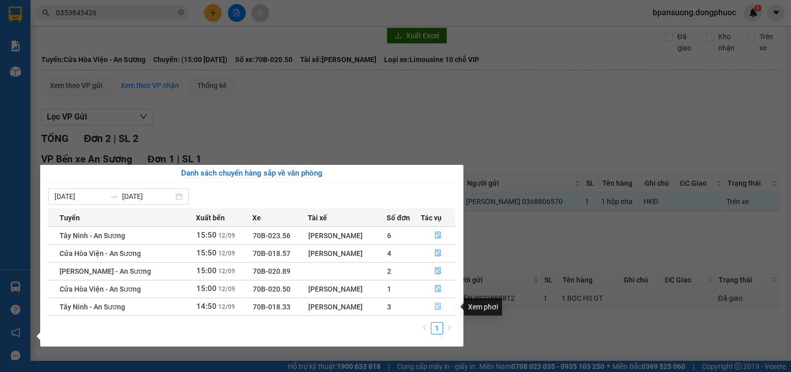
click at [431, 308] on button "button" at bounding box center [438, 307] width 34 height 16
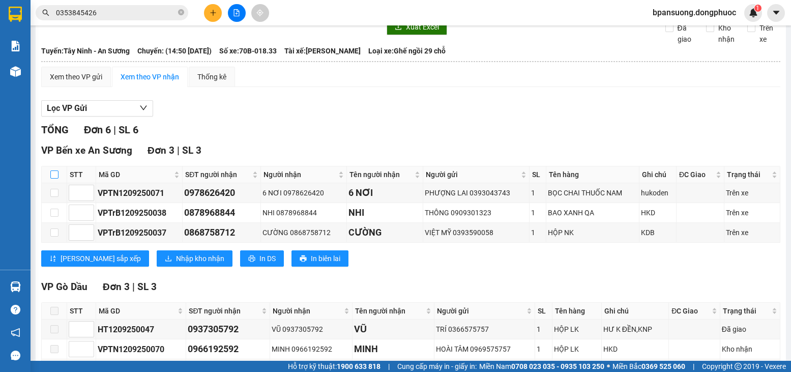
click at [54, 179] on input "checkbox" at bounding box center [54, 175] width 8 height 8
checkbox input "true"
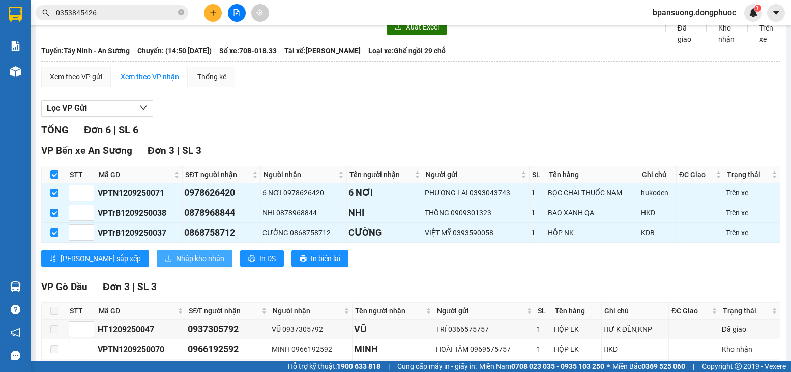
click at [163, 267] on button "Nhập kho nhận" at bounding box center [195, 258] width 76 height 16
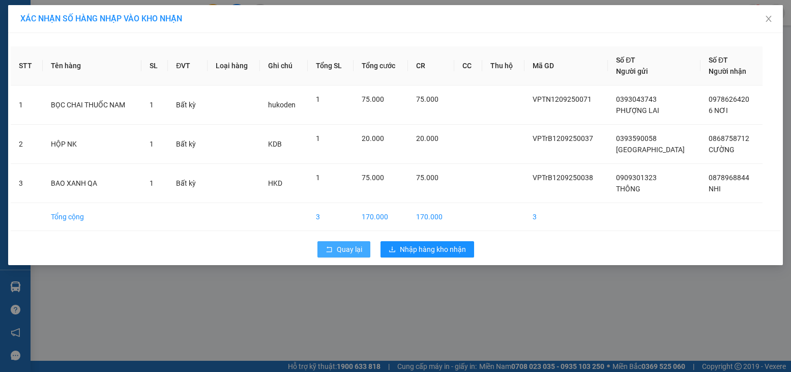
click at [347, 248] on span "Quay lại" at bounding box center [349, 249] width 25 height 11
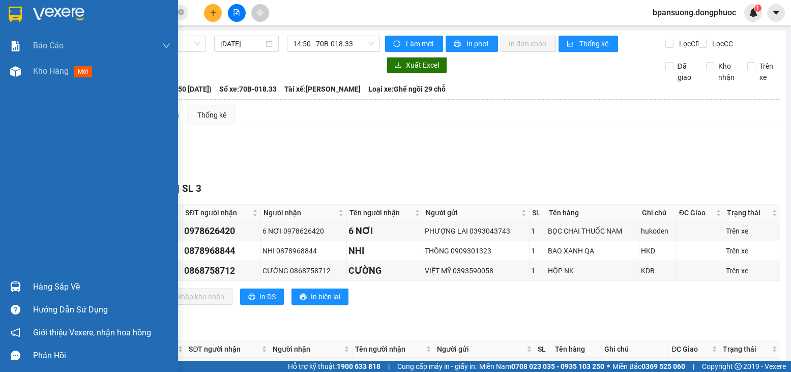
click at [18, 289] on img at bounding box center [15, 286] width 11 height 11
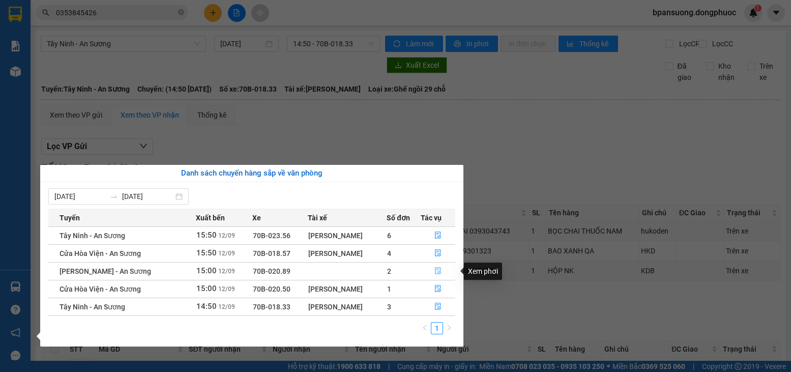
click at [437, 270] on icon "file-done" at bounding box center [438, 271] width 6 height 7
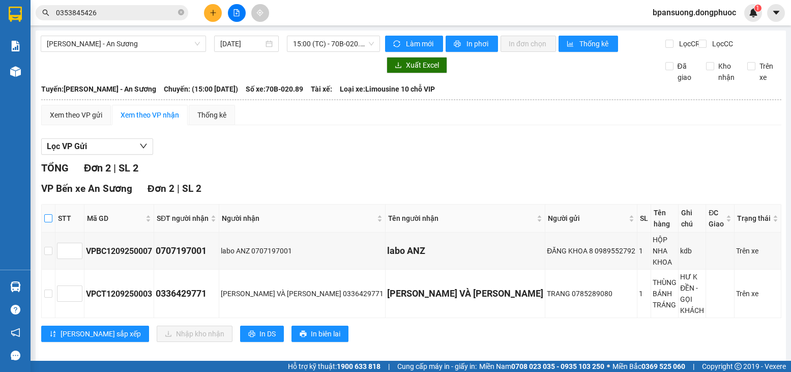
click at [52, 222] on input "checkbox" at bounding box center [48, 218] width 8 height 8
checkbox input "true"
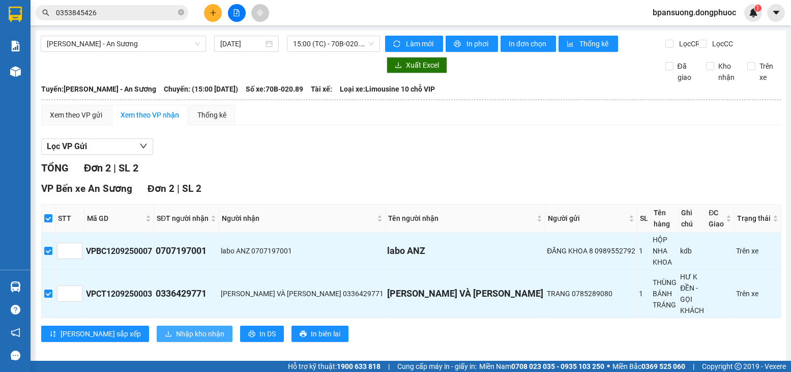
click at [176, 328] on span "Nhập kho nhận" at bounding box center [200, 333] width 48 height 11
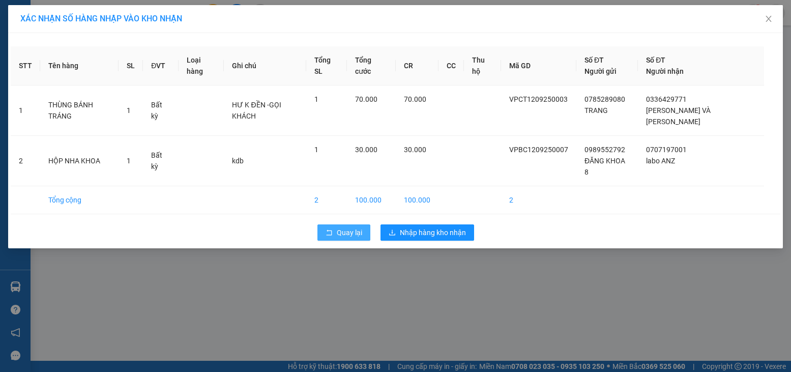
click at [338, 227] on span "Quay lại" at bounding box center [349, 232] width 25 height 11
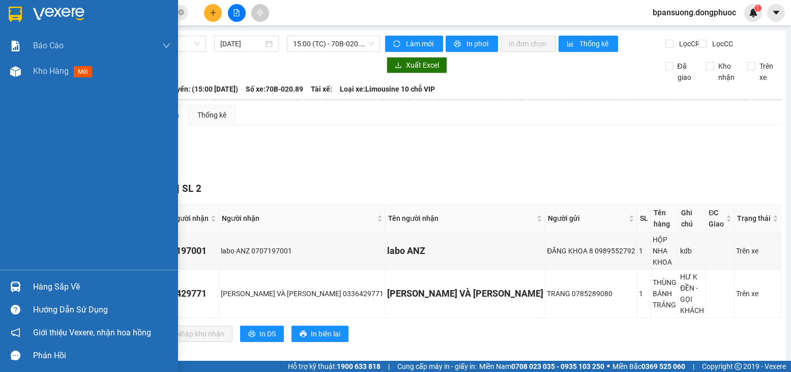
click at [42, 281] on div "Hàng sắp về" at bounding box center [101, 286] width 137 height 15
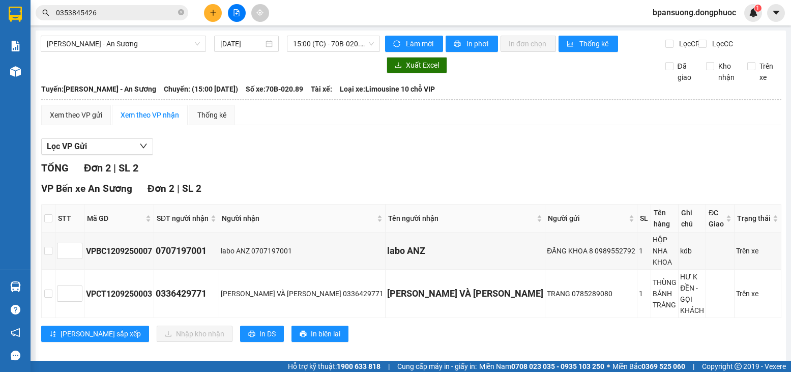
drag, startPoint x: 265, startPoint y: 92, endPoint x: 218, endPoint y: 63, distance: 55.8
click at [264, 92] on section "Kết quả tìm kiếm ( 8 ) Bộ lọc Mã ĐH Trạng thái Món hàng Tổng cước Chưa cước Nhã…" at bounding box center [395, 186] width 791 height 372
click at [203, 16] on div at bounding box center [236, 13] width 76 height 18
click at [207, 15] on button at bounding box center [213, 13] width 18 height 18
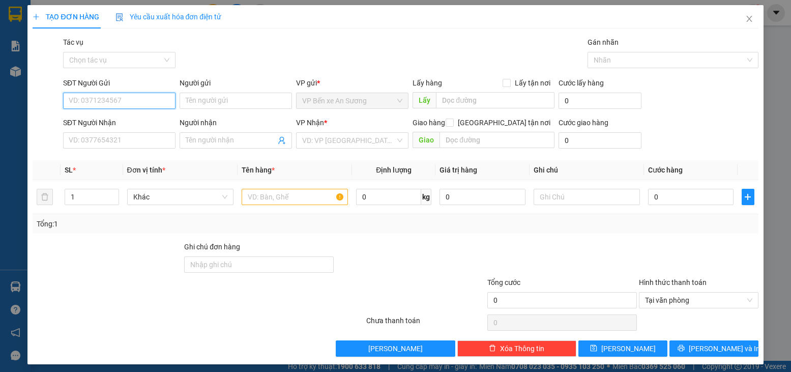
click at [109, 100] on input "SĐT Người Gửi" at bounding box center [119, 101] width 112 height 16
type input "0915999010"
click at [112, 121] on div "0915999010 - ĐÔNG THẠNH" at bounding box center [118, 121] width 99 height 11
type input "ĐÔNG THẠNH"
type input "0383613524"
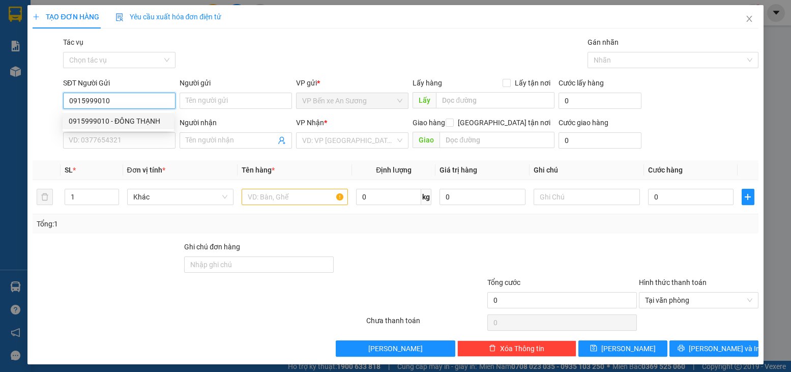
type input "HUY"
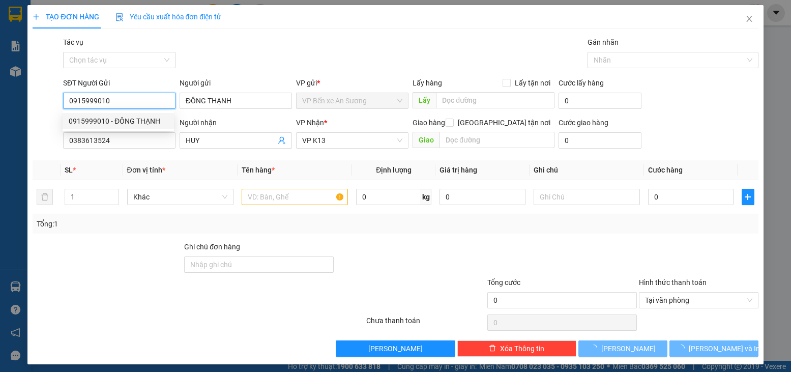
type input "20.000"
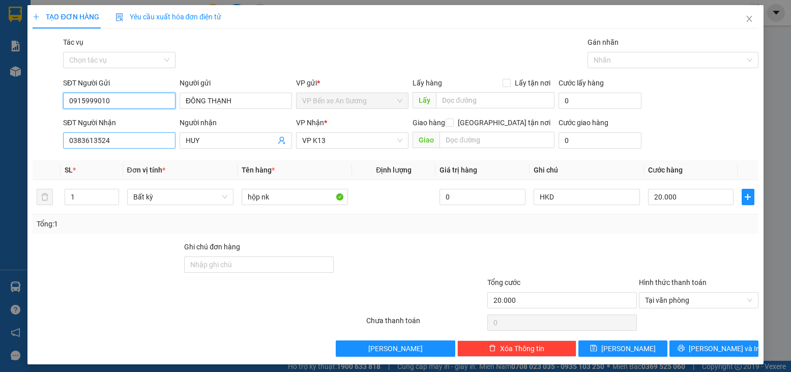
type input "0915999010"
click at [115, 138] on input "0383613524" at bounding box center [119, 140] width 112 height 16
type input "0908628983"
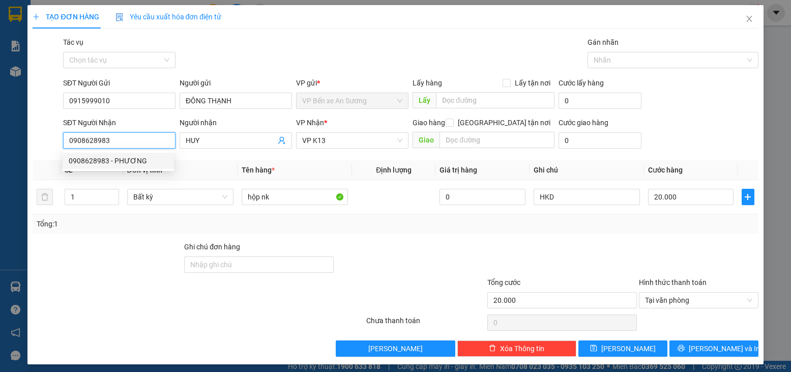
click at [115, 161] on div "0908628983 - PHƯƠNG" at bounding box center [118, 160] width 99 height 11
type input "PHƯƠNG"
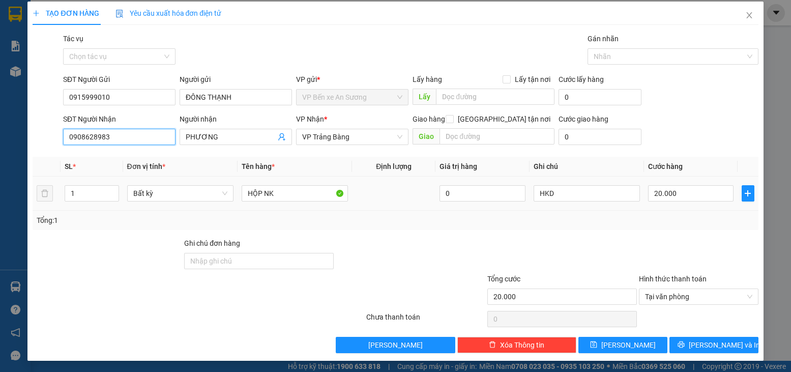
scroll to position [5, 0]
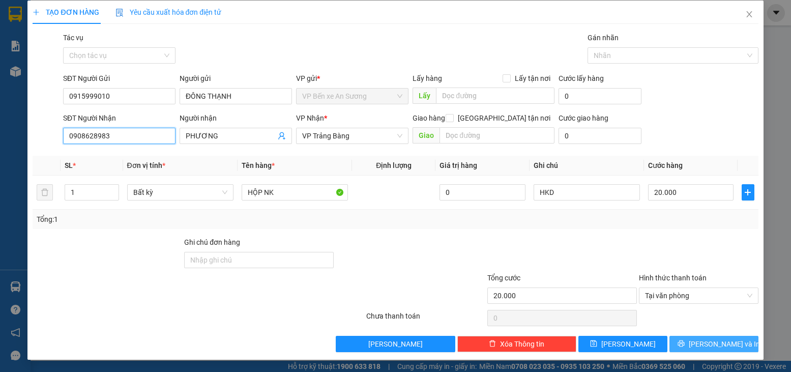
type input "0908628983"
click at [697, 341] on button "[PERSON_NAME] và In" at bounding box center [714, 344] width 89 height 16
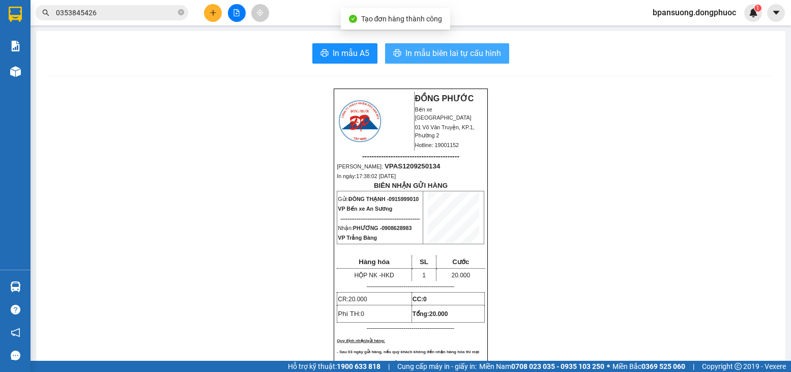
click at [440, 46] on button "In mẫu biên lai tự cấu hình" at bounding box center [447, 53] width 124 height 20
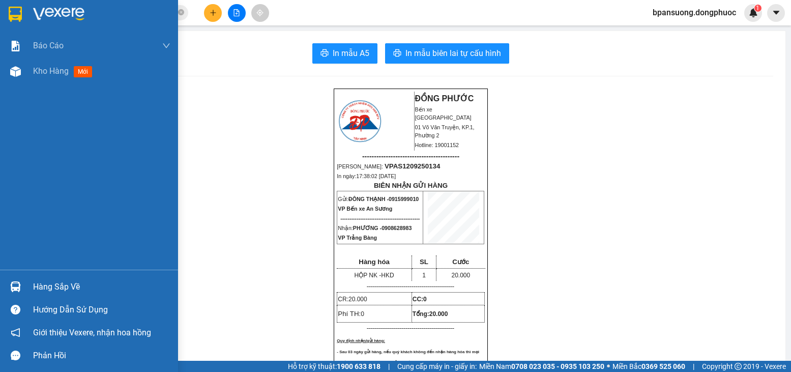
click at [29, 296] on div "Hàng sắp về" at bounding box center [89, 286] width 178 height 23
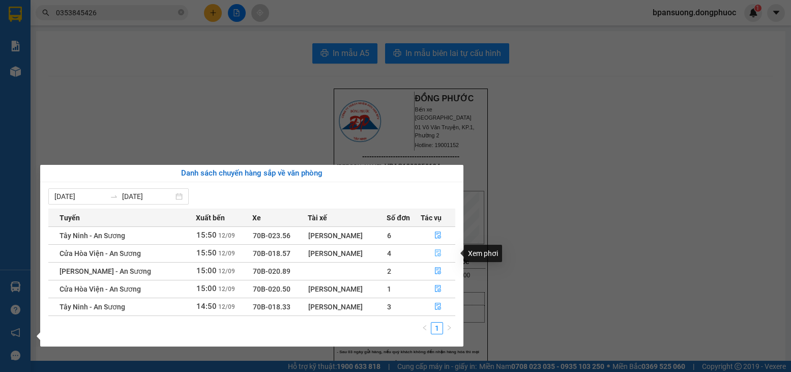
click at [435, 252] on icon "file-done" at bounding box center [438, 252] width 7 height 7
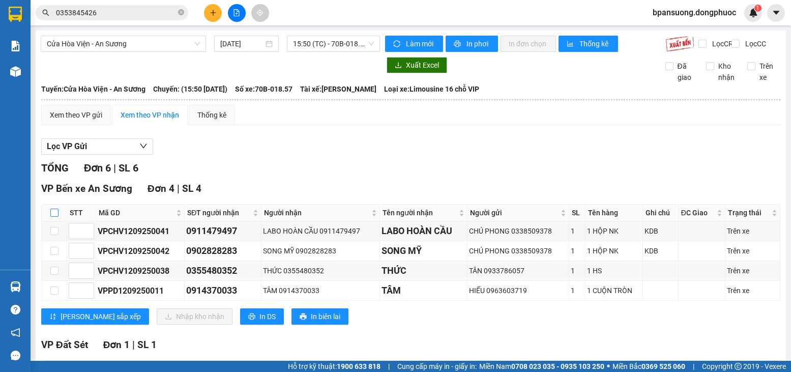
click at [53, 217] on input "checkbox" at bounding box center [54, 213] width 8 height 8
checkbox input "true"
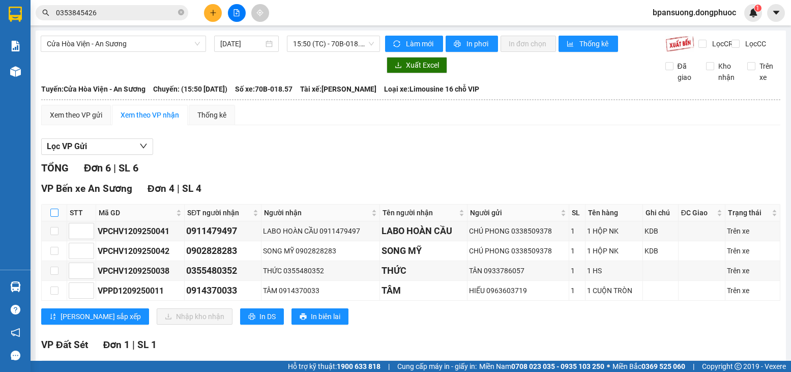
checkbox input "true"
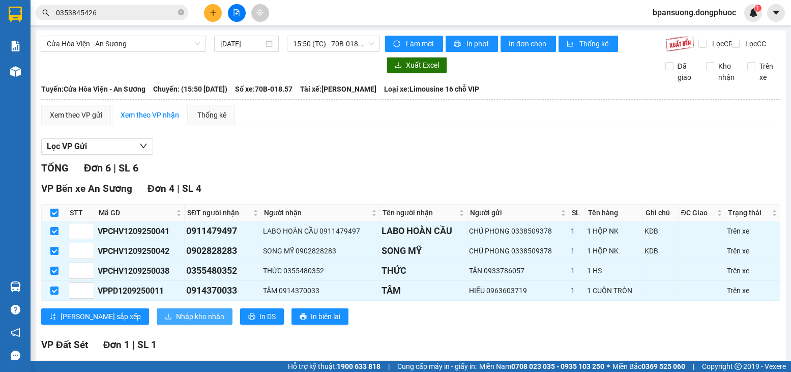
click at [174, 319] on button "Nhập kho nhận" at bounding box center [195, 316] width 76 height 16
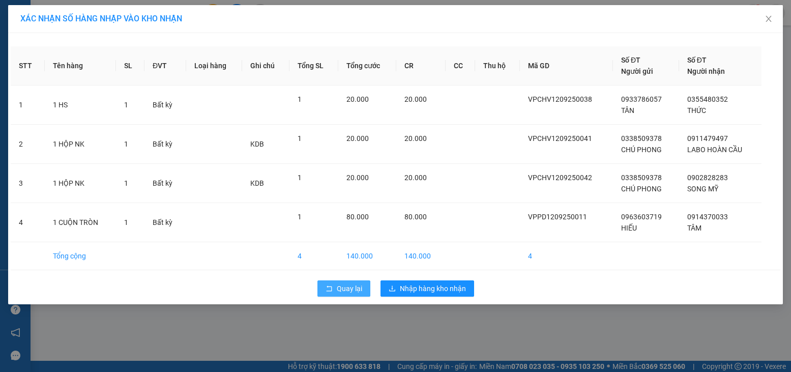
click at [346, 287] on span "Quay lại" at bounding box center [349, 288] width 25 height 11
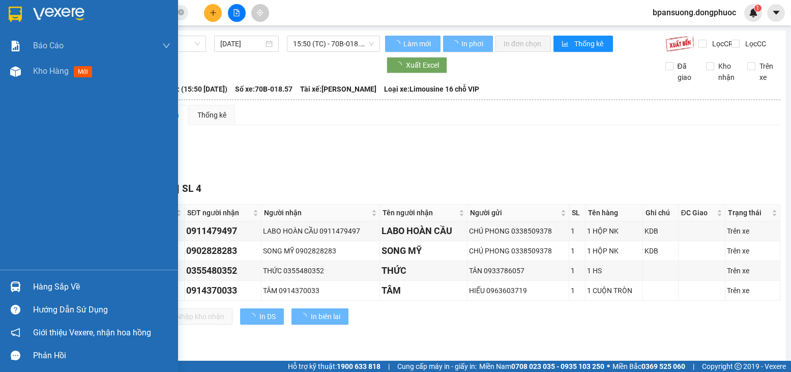
click at [9, 284] on div at bounding box center [16, 287] width 18 height 18
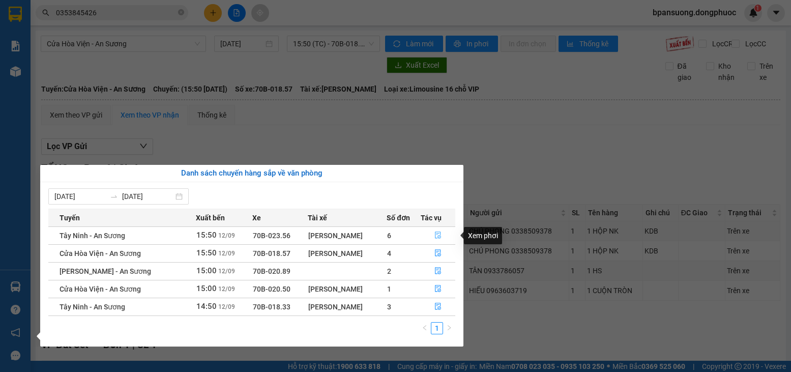
click at [433, 231] on button "button" at bounding box center [438, 236] width 34 height 16
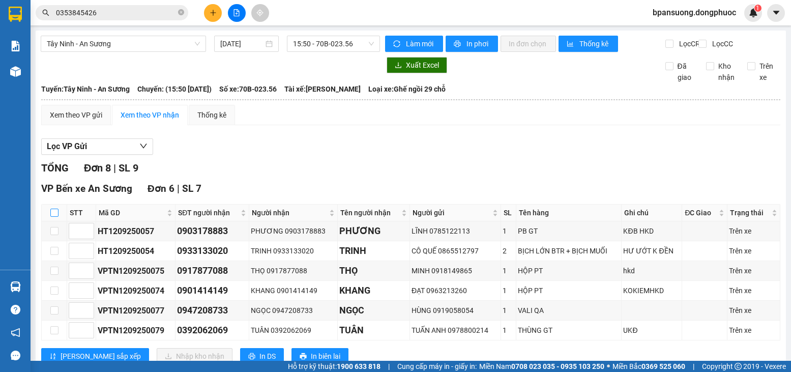
click at [56, 217] on input "checkbox" at bounding box center [54, 213] width 8 height 8
checkbox input "true"
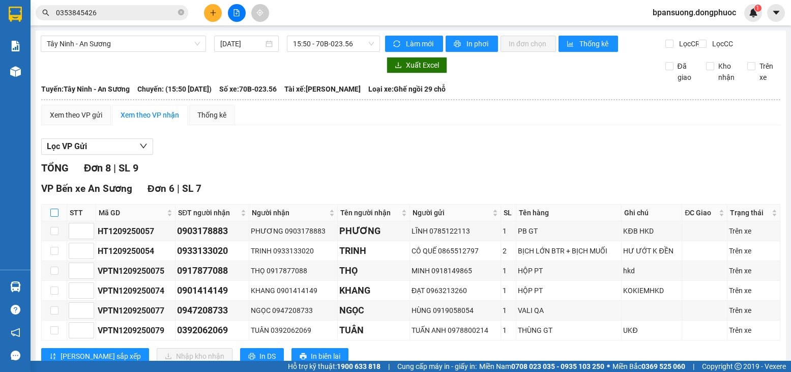
checkbox input "true"
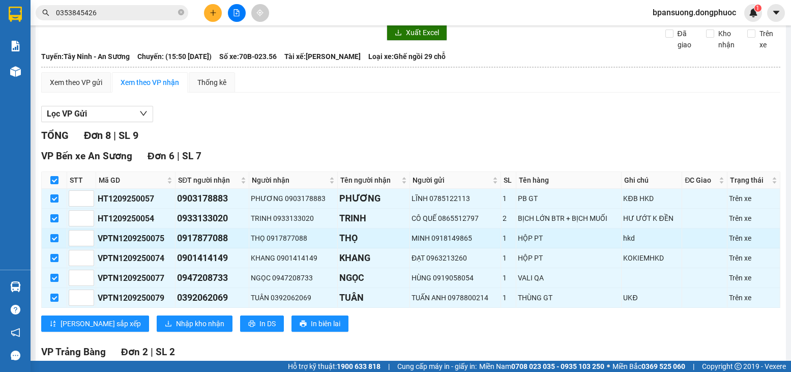
scroll to position [51, 0]
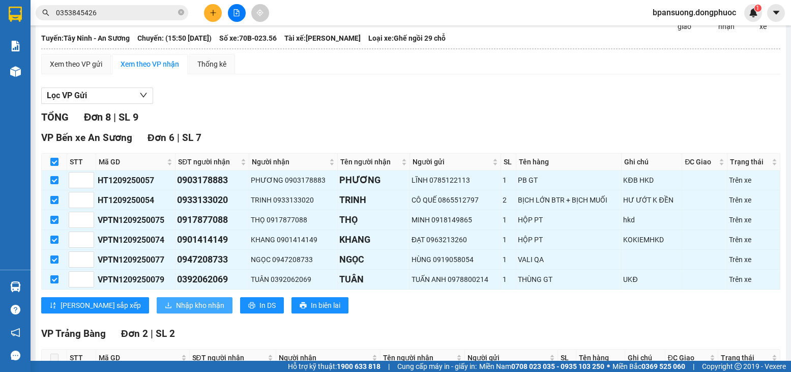
click at [176, 311] on span "Nhập kho nhận" at bounding box center [200, 305] width 48 height 11
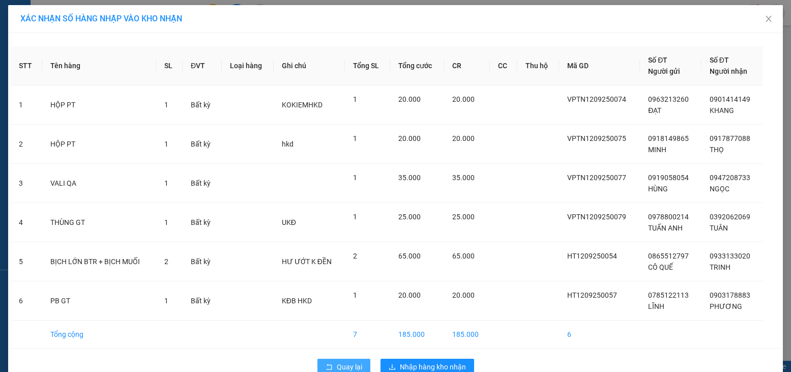
click at [356, 363] on span "Quay lại" at bounding box center [349, 366] width 25 height 11
